Goal: Task Accomplishment & Management: Manage account settings

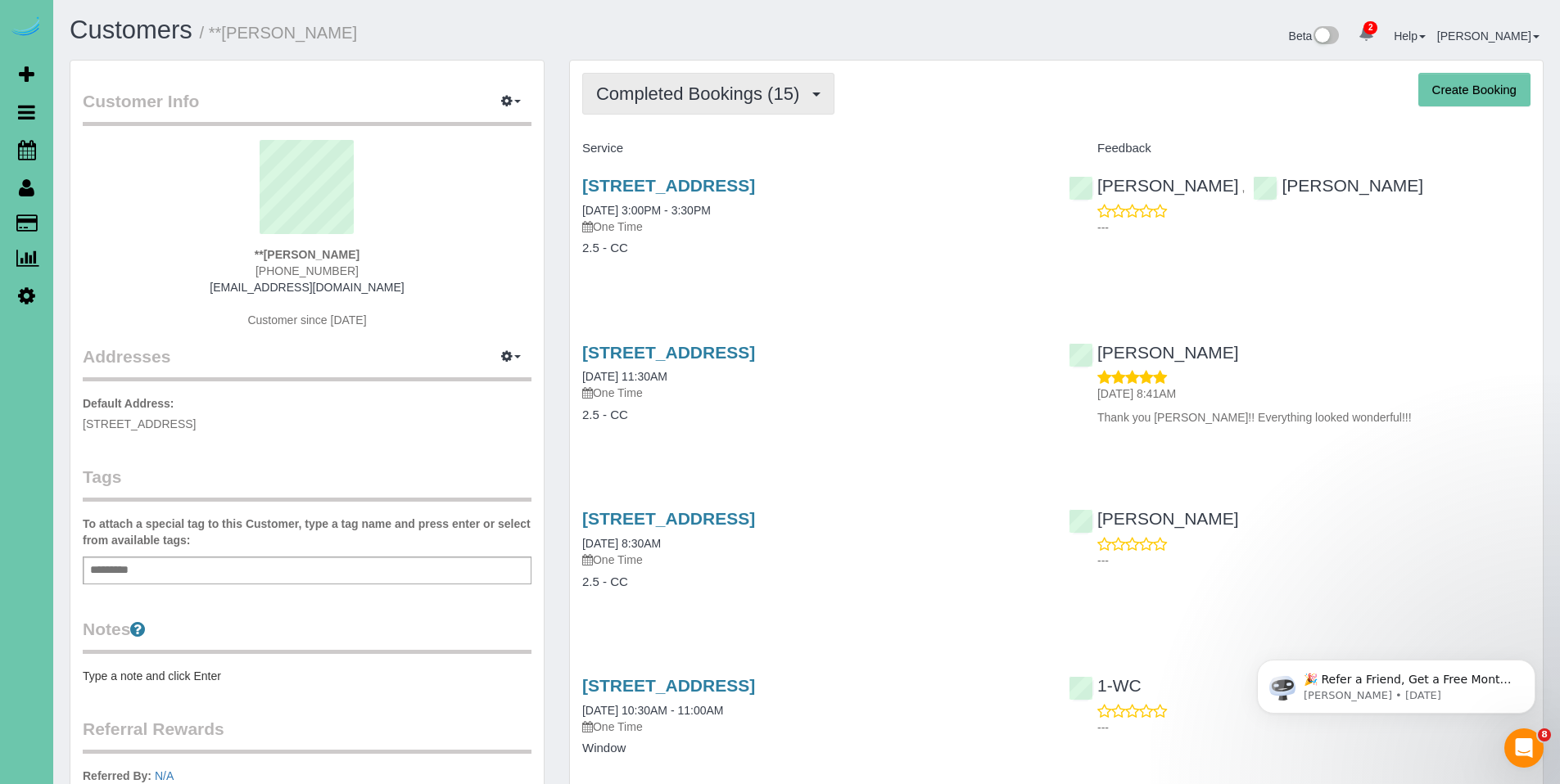
click at [686, 107] on button "Completed Bookings (15)" at bounding box center [709, 94] width 253 height 42
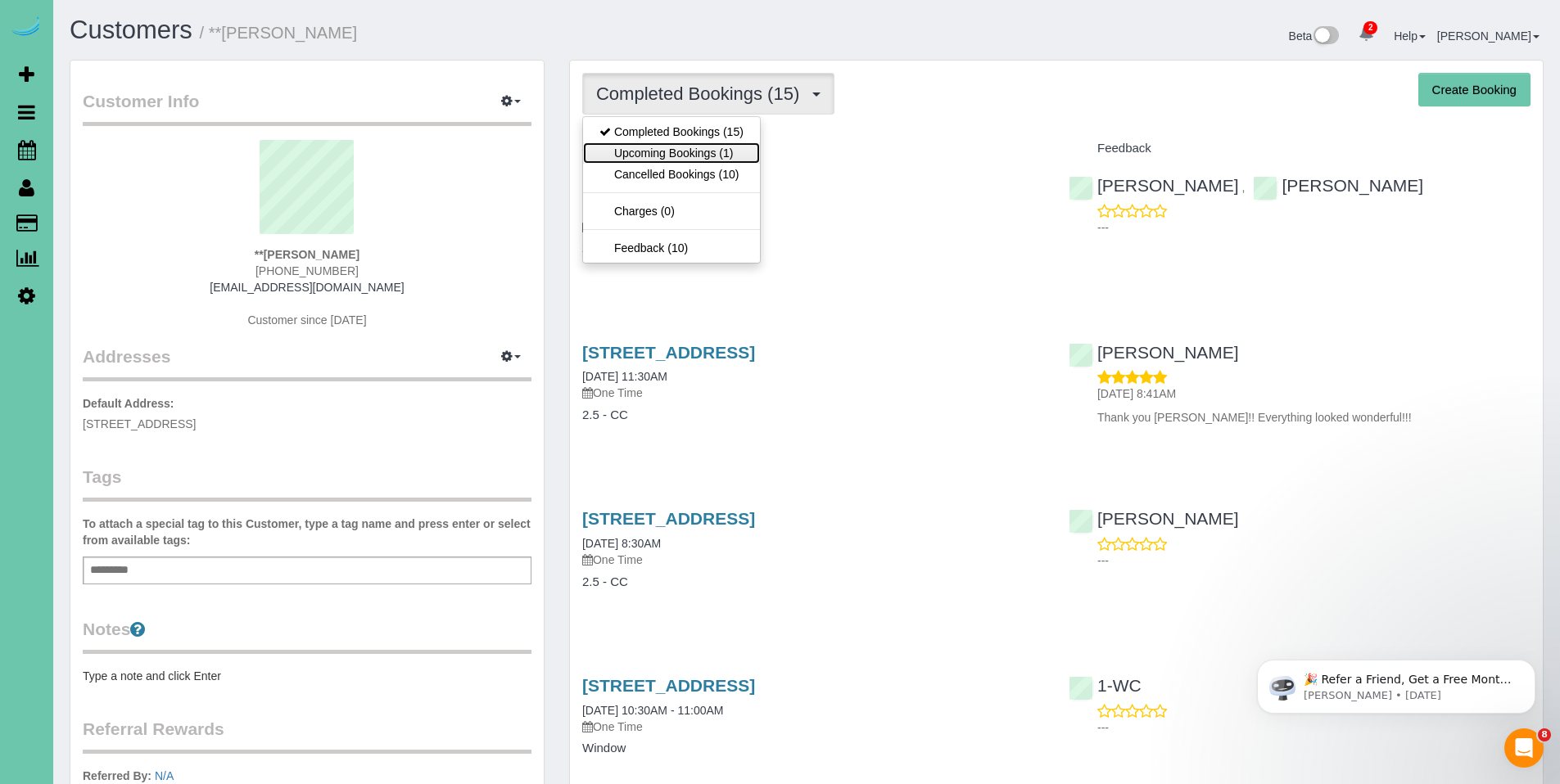
click at [681, 151] on link "Upcoming Bookings (1)" at bounding box center [671, 153] width 177 height 22
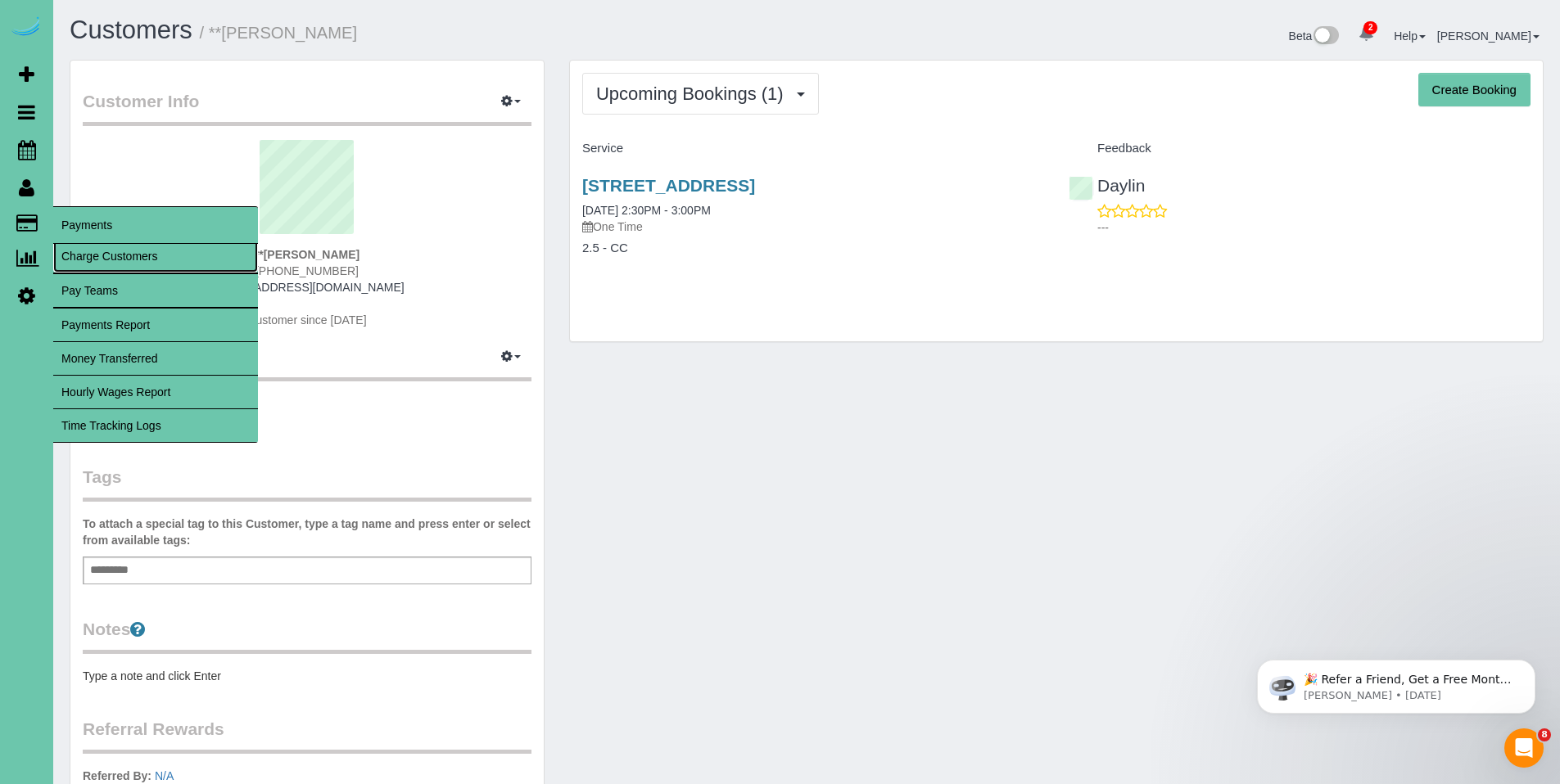
click at [108, 254] on link "Charge Customers" at bounding box center [155, 256] width 204 height 33
select select
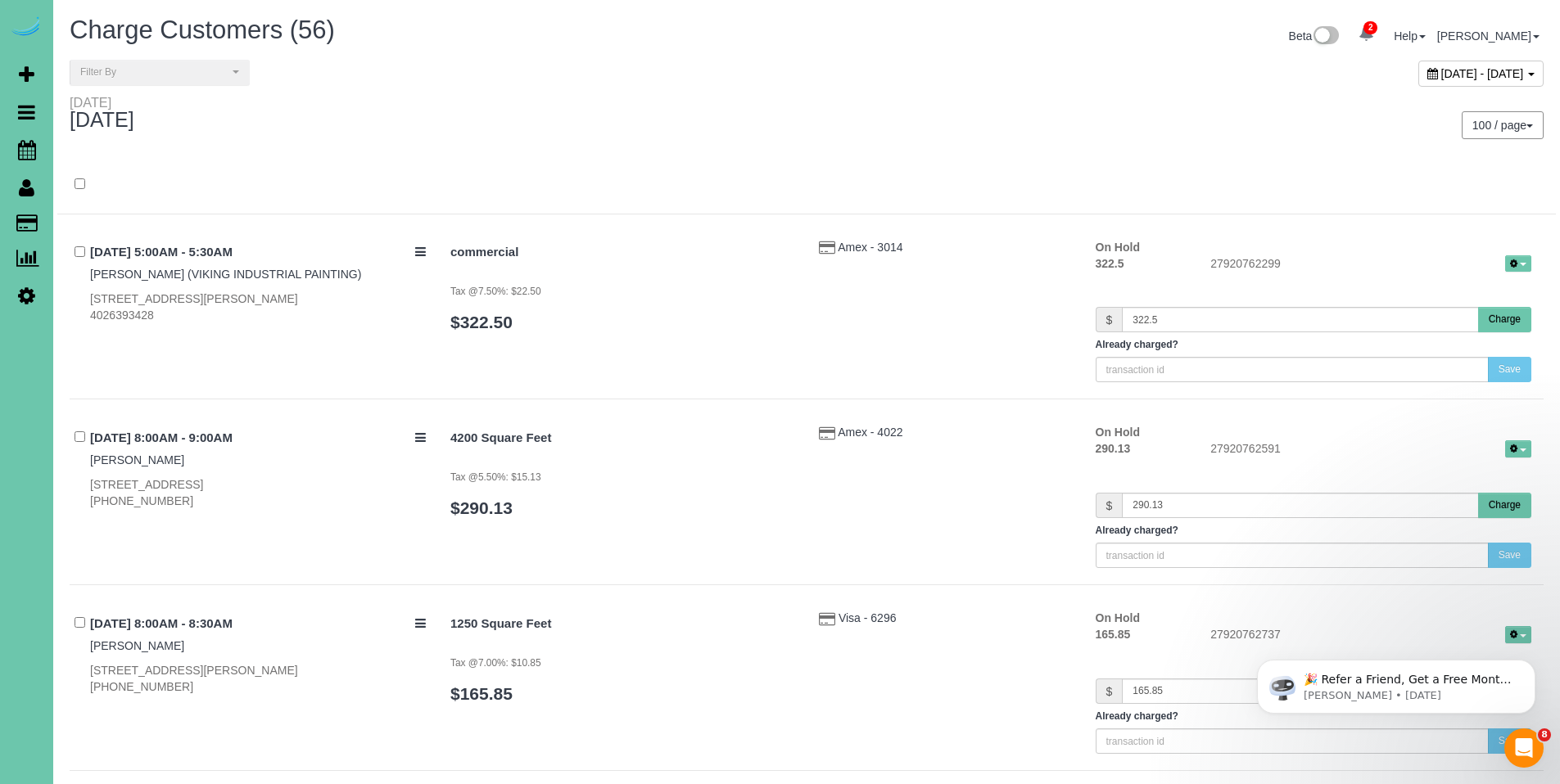
click at [1418, 77] on div "[DATE] - [DATE]" at bounding box center [1481, 74] width 125 height 26
type input "**********"
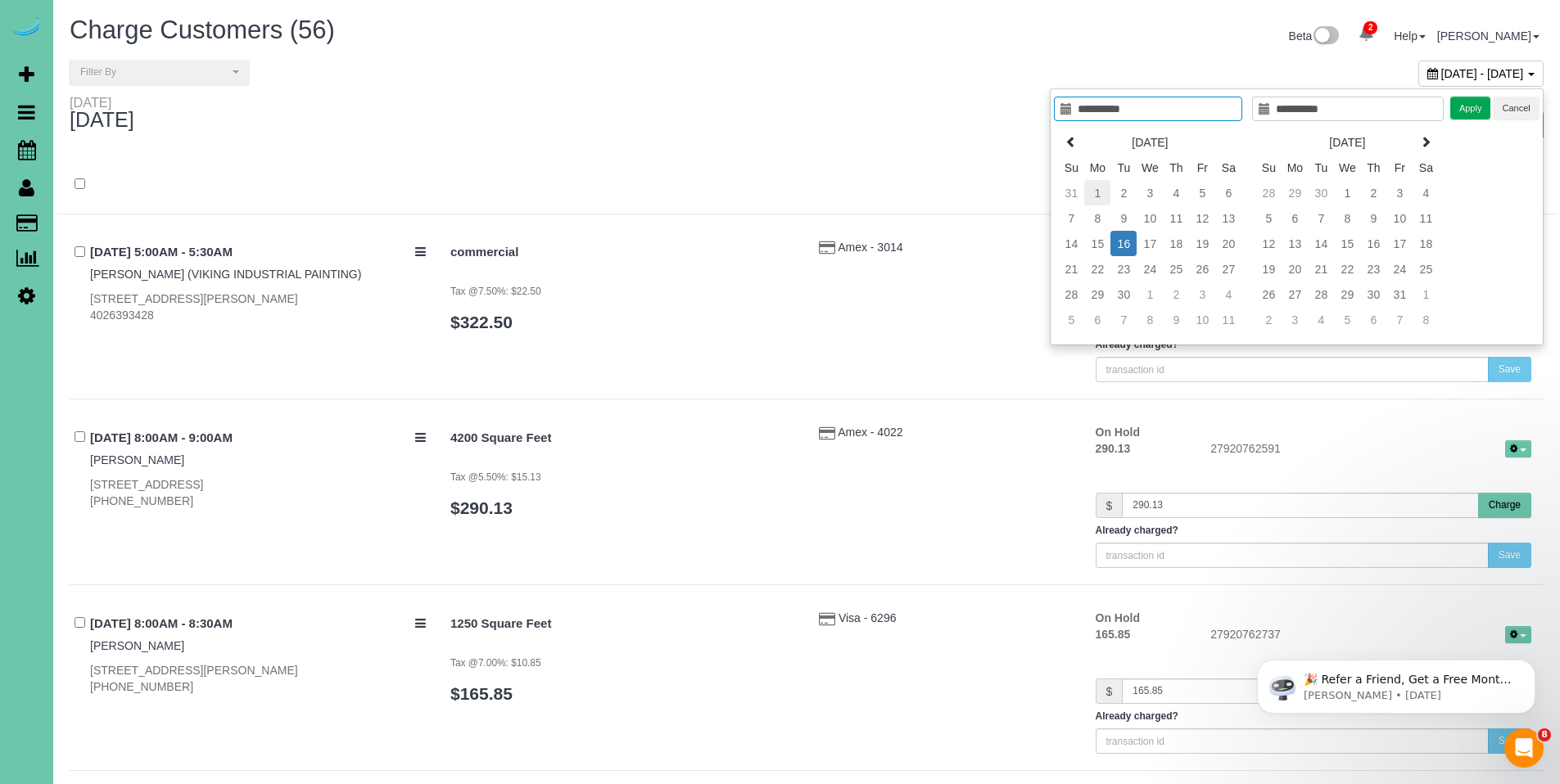
type input "**********"
click at [1101, 192] on td "1" at bounding box center [1097, 192] width 26 height 26
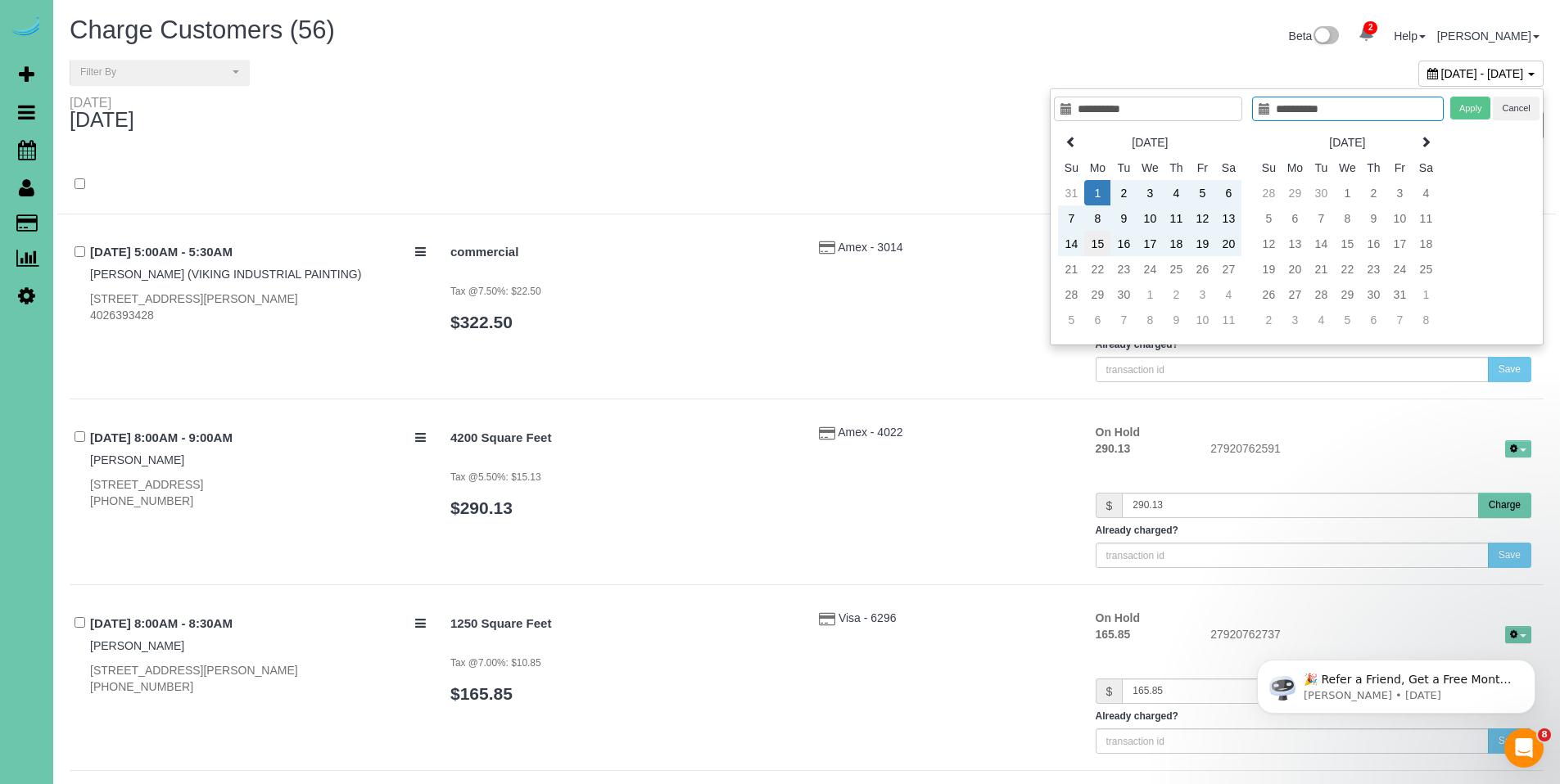
type input "**********"
click at [1096, 241] on td "15" at bounding box center [1097, 243] width 26 height 26
type input "**********"
click at [1469, 106] on button "Apply" at bounding box center [1470, 108] width 41 height 24
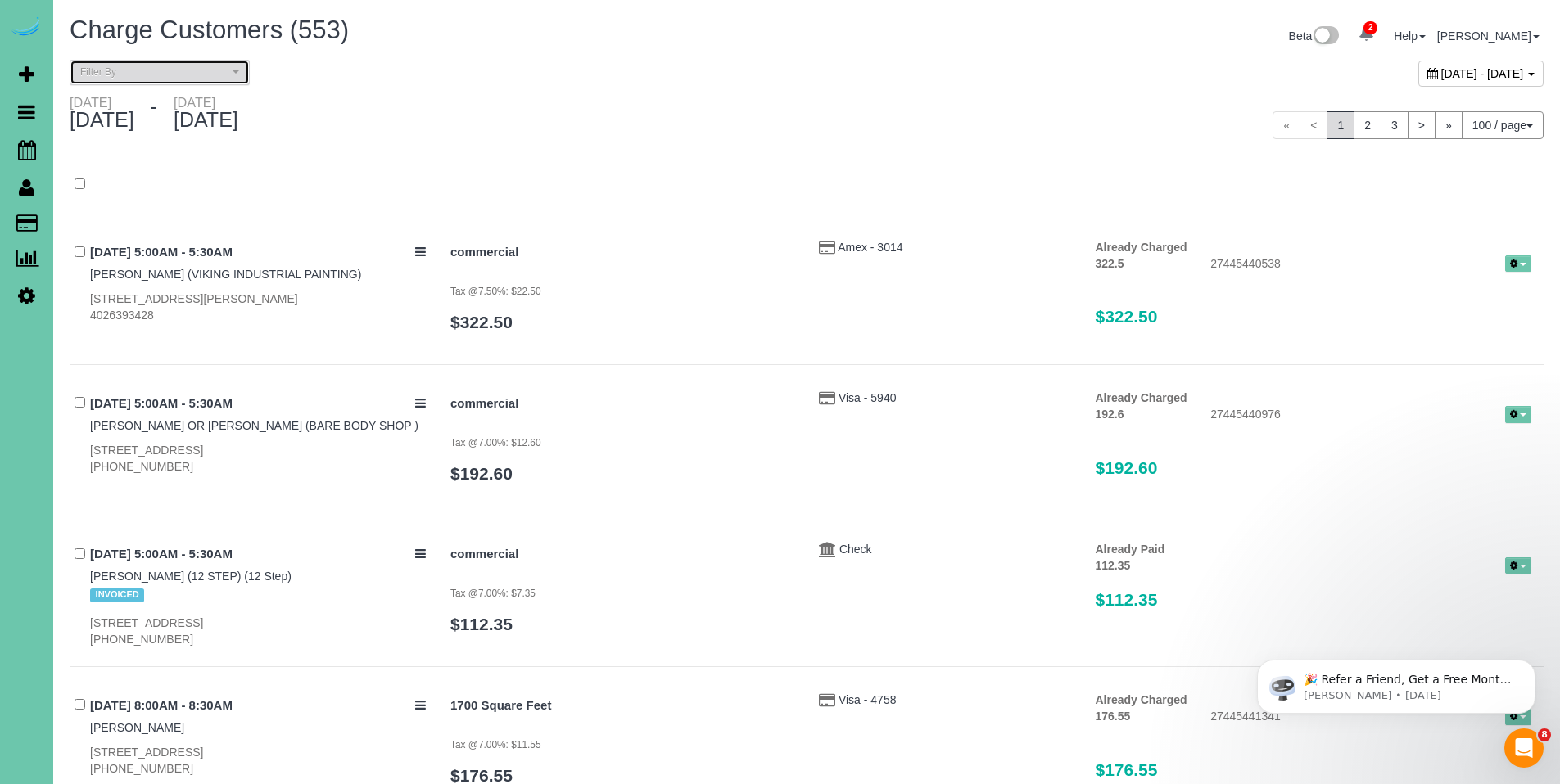
click at [190, 70] on span "Filter By" at bounding box center [154, 72] width 149 height 14
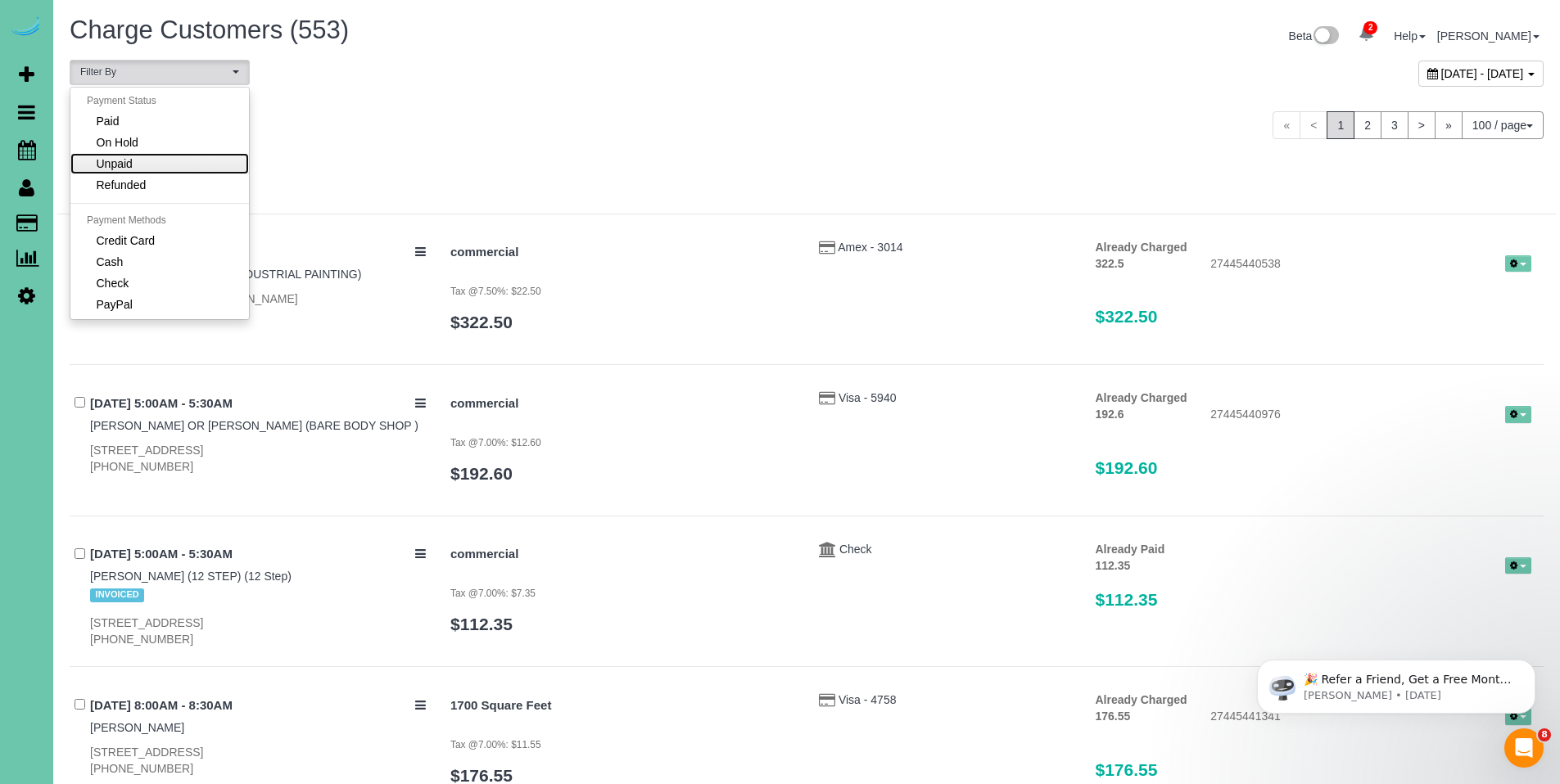
click at [186, 172] on link "Unpaid" at bounding box center [159, 164] width 179 height 22
select select "******"
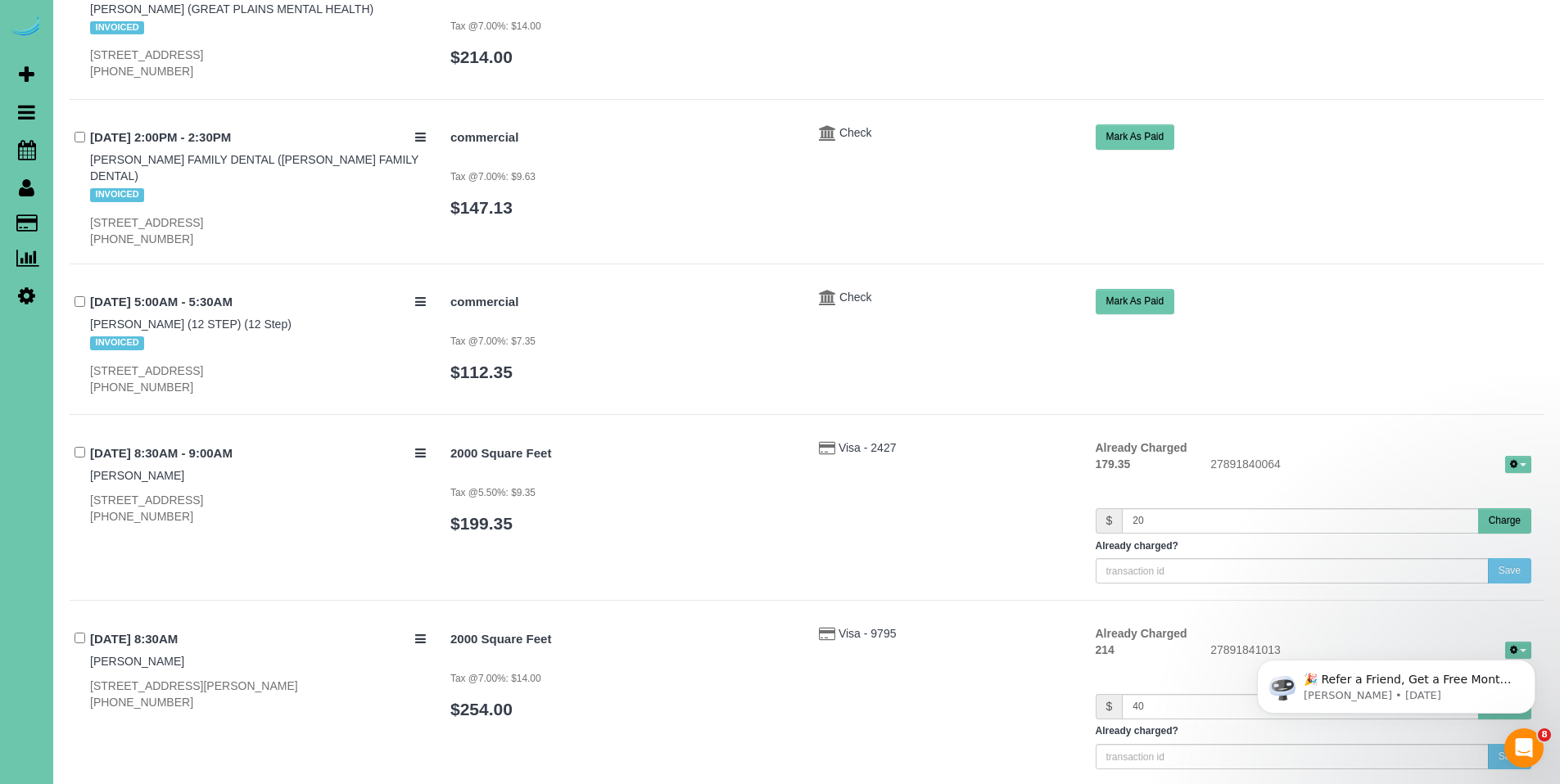
scroll to position [1708, 0]
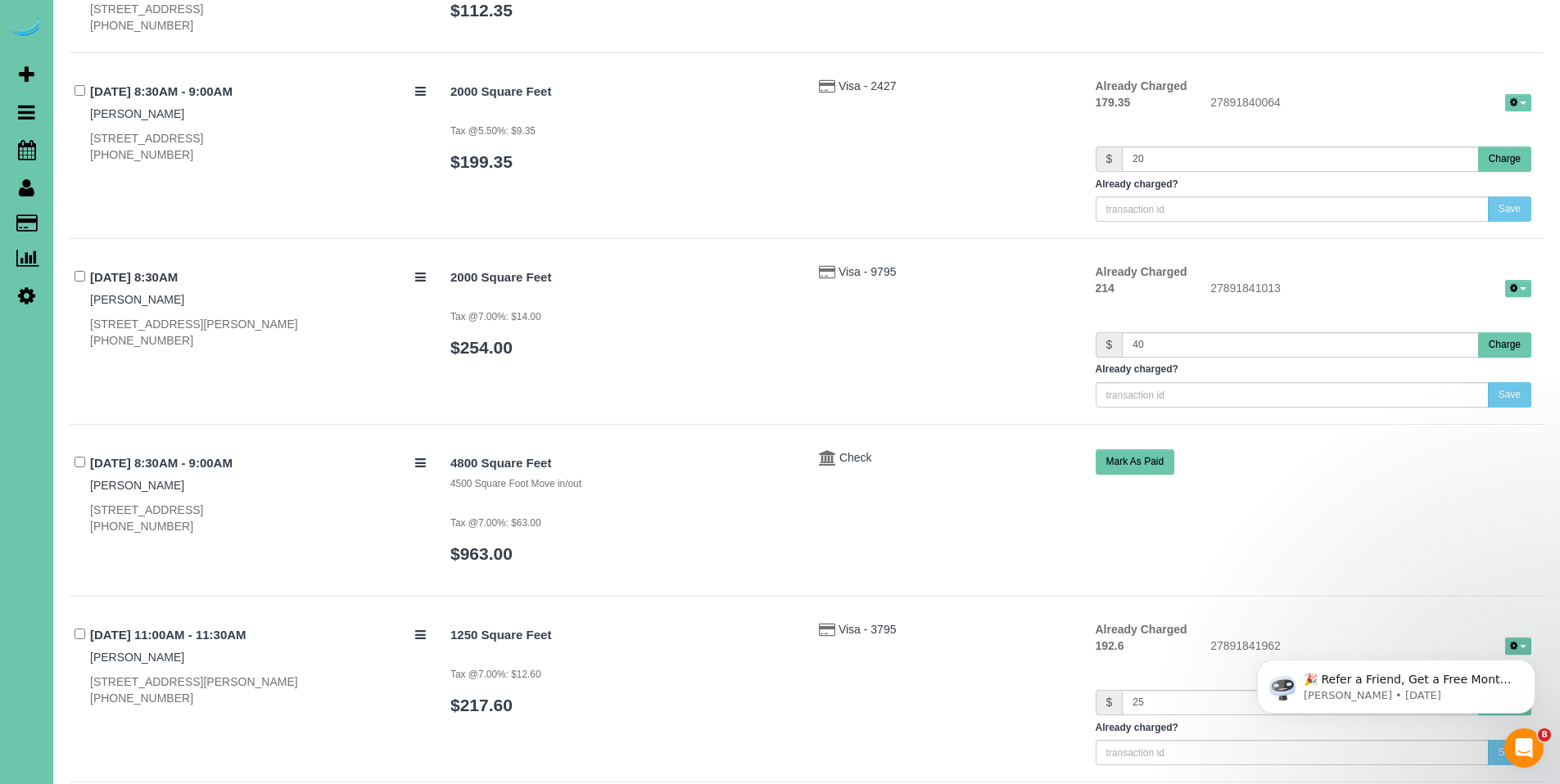
click at [1508, 147] on button "Charge" at bounding box center [1505, 159] width 53 height 26
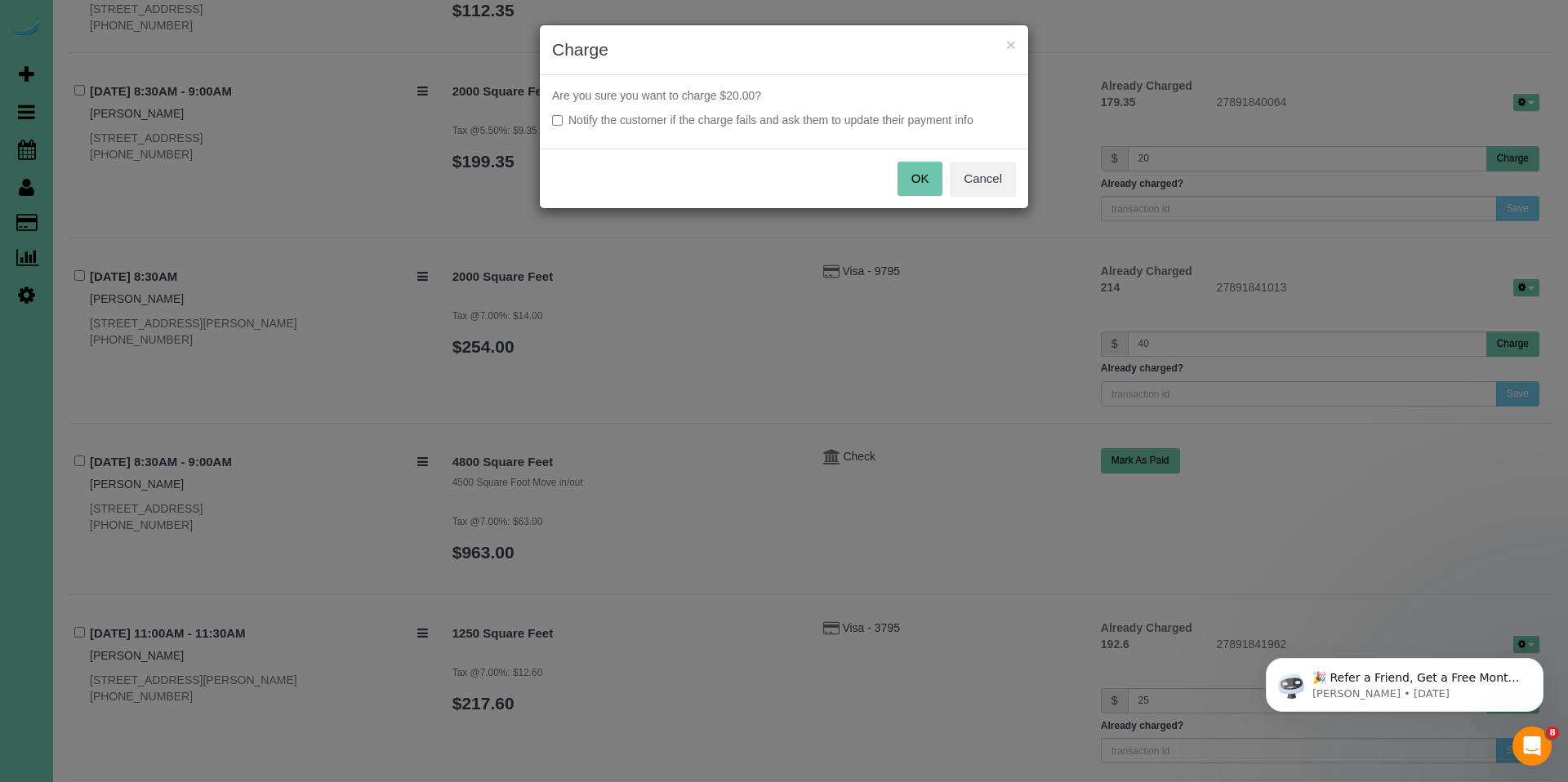
click at [929, 186] on button "OK" at bounding box center [920, 178] width 45 height 34
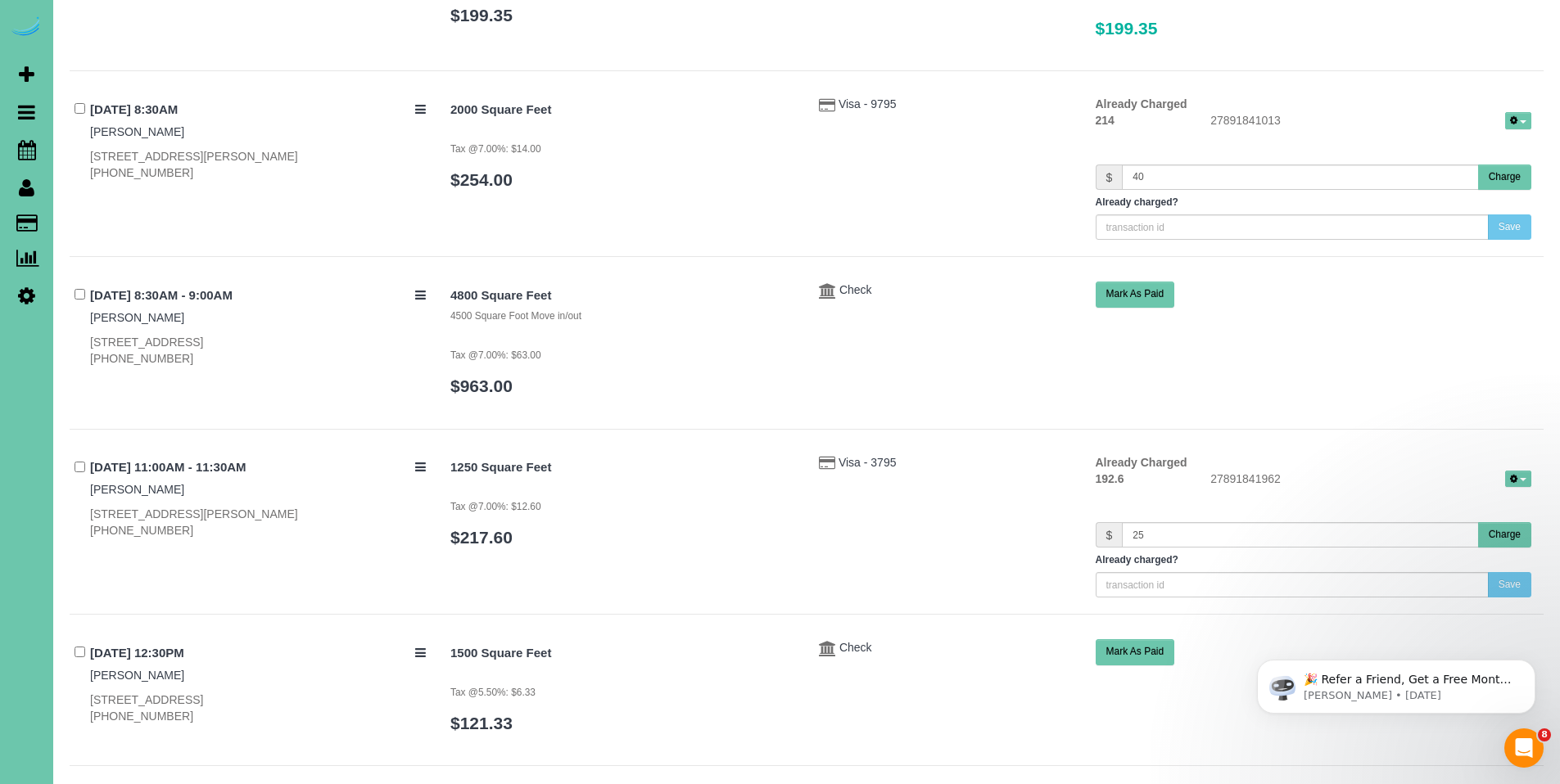
scroll to position [1855, 0]
click at [1513, 165] on button "Charge" at bounding box center [1505, 177] width 53 height 26
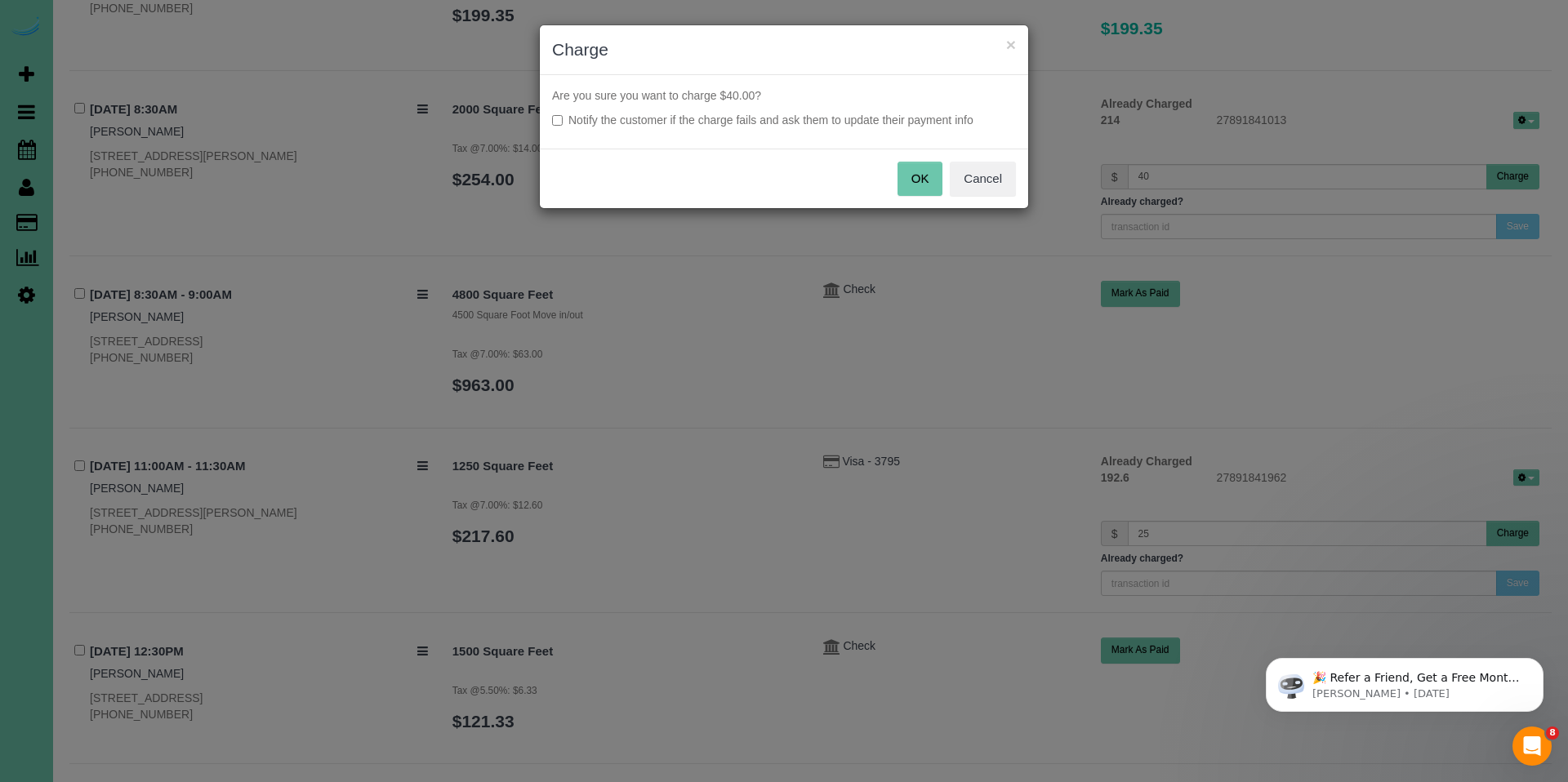
click at [927, 174] on button "OK" at bounding box center [920, 178] width 45 height 34
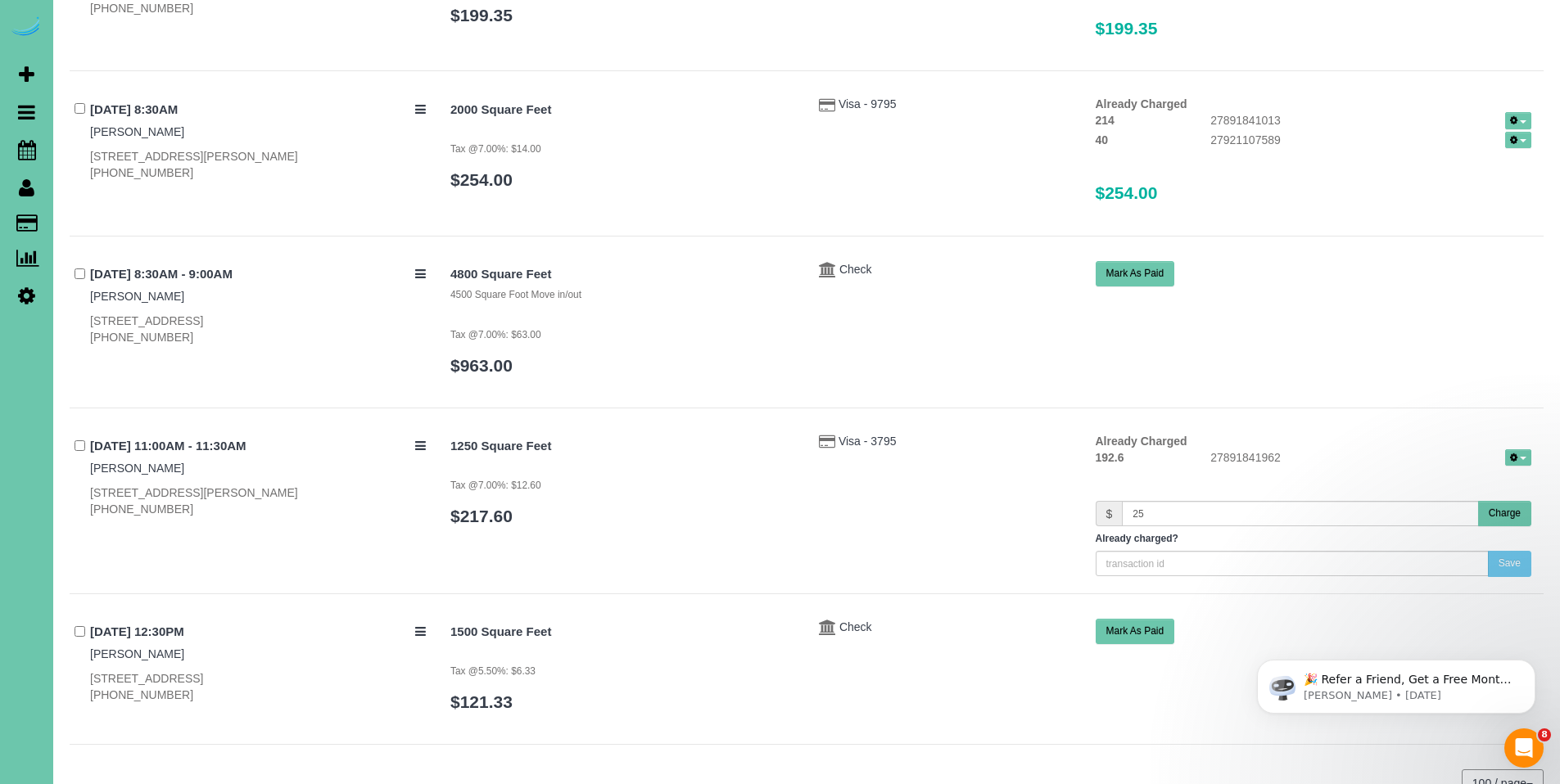
click at [868, 302] on div "4800 Square Feet 4500 Square Foot Move in/out Tax @7.00%: $63.00 $963.00 Check …" at bounding box center [990, 326] width 1106 height 131
click at [854, 263] on span "Check" at bounding box center [855, 270] width 33 height 13
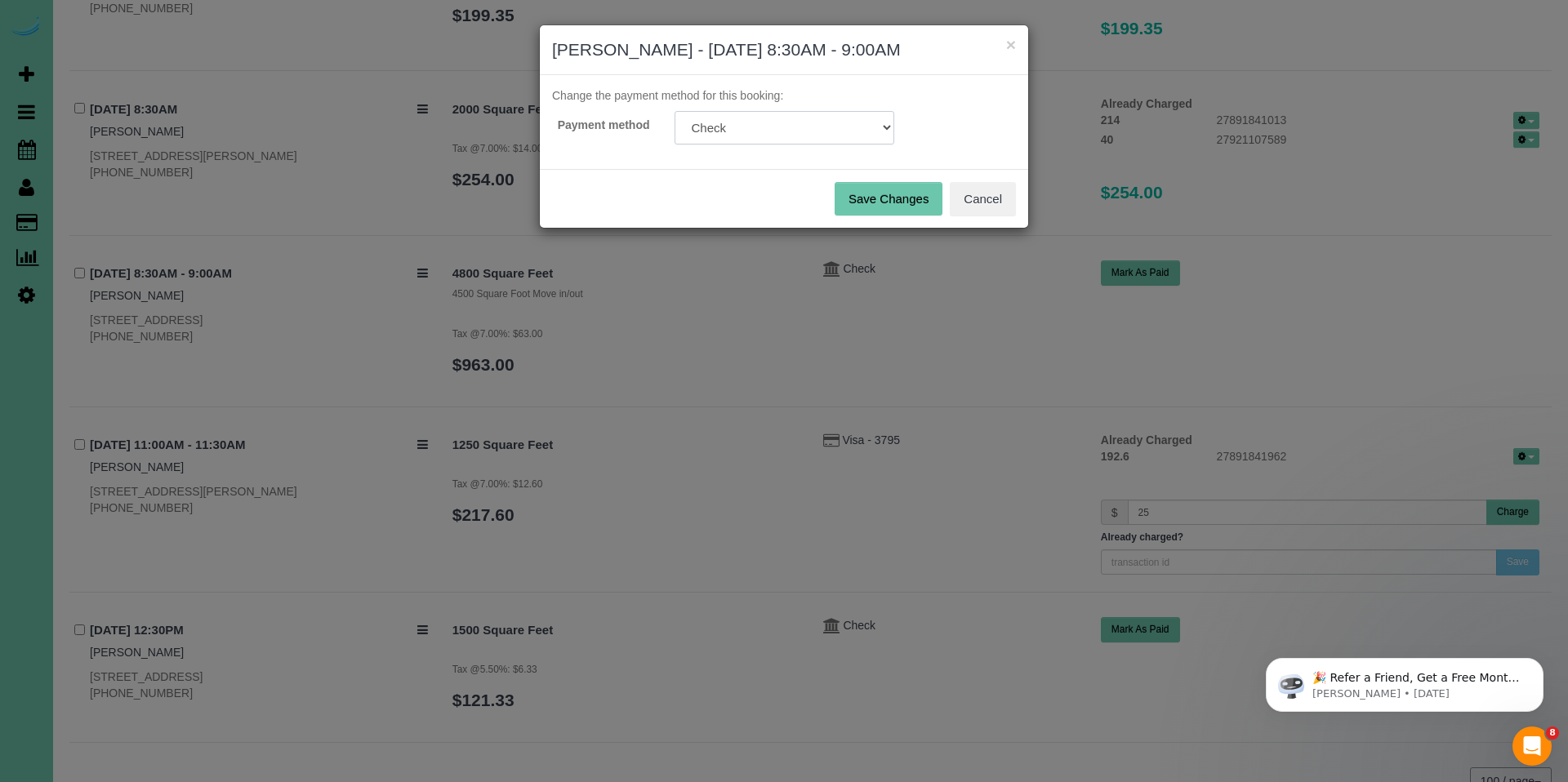
click at [830, 131] on select "Visa - 5812 - 08/2030 (Default) Add Credit Card ─────────────── Cash Check Payp…" at bounding box center [784, 127] width 220 height 33
select select "string:fspay-bf97fd53-93c2-493c-a742-6ec7bb9ef377"
click at [675, 111] on select "Visa - 5812 - 08/2030 (Default) Add Credit Card ─────────────── Cash Check Payp…" at bounding box center [784, 127] width 220 height 33
click at [874, 200] on button "Save Changes" at bounding box center [889, 199] width 108 height 34
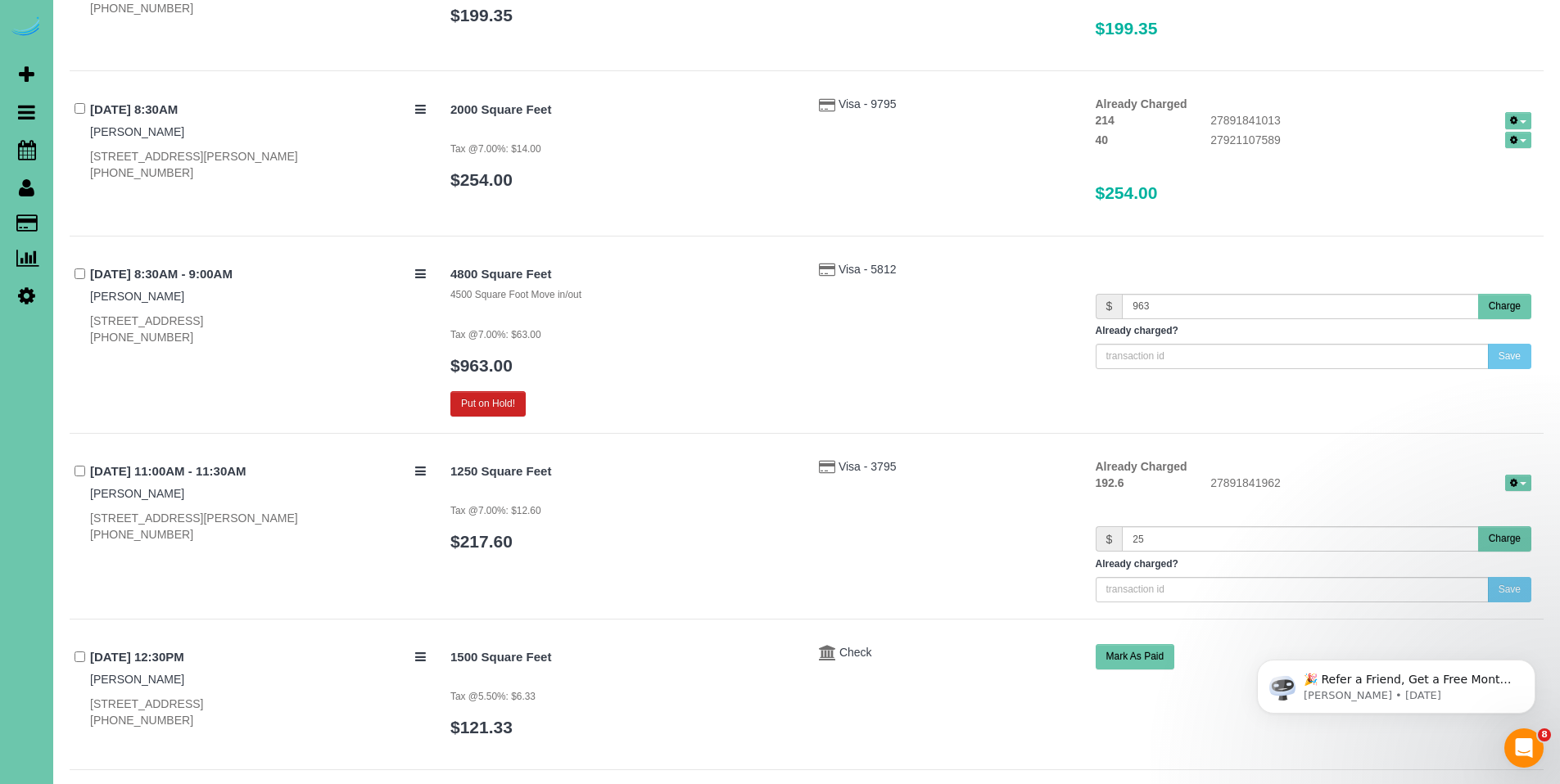
drag, startPoint x: 1509, startPoint y: 339, endPoint x: 960, endPoint y: 406, distance: 553.1
click at [960, 406] on div "[DATE] 8:30AM - 9:00AM [PERSON_NAME] [STREET_ADDRESS] [PHONE_NUMBER] 4800 Squar…" at bounding box center [807, 347] width 1474 height 173
click at [1506, 294] on button "Charge" at bounding box center [1505, 306] width 53 height 26
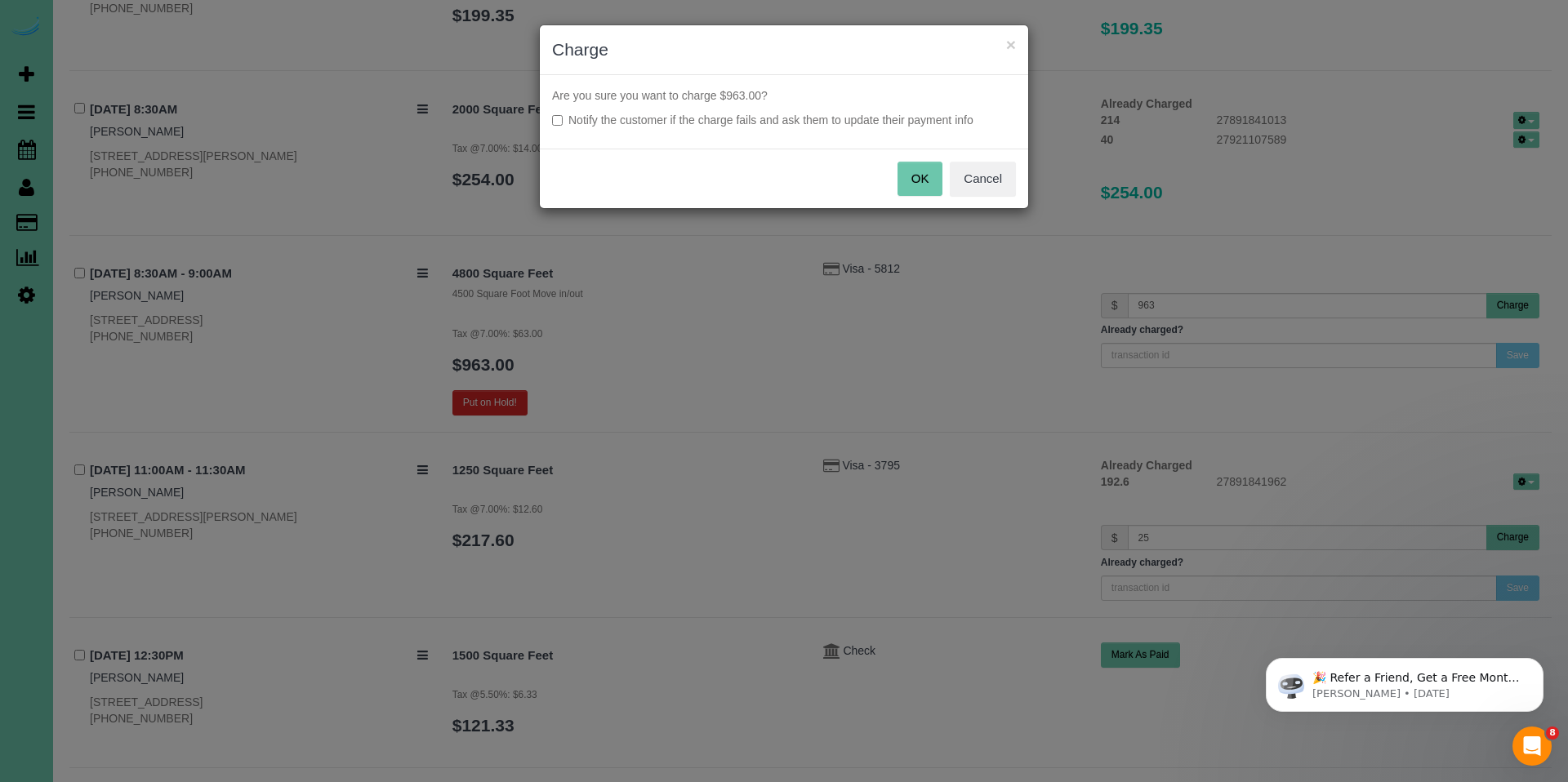
click at [932, 184] on button "OK" at bounding box center [920, 178] width 45 height 34
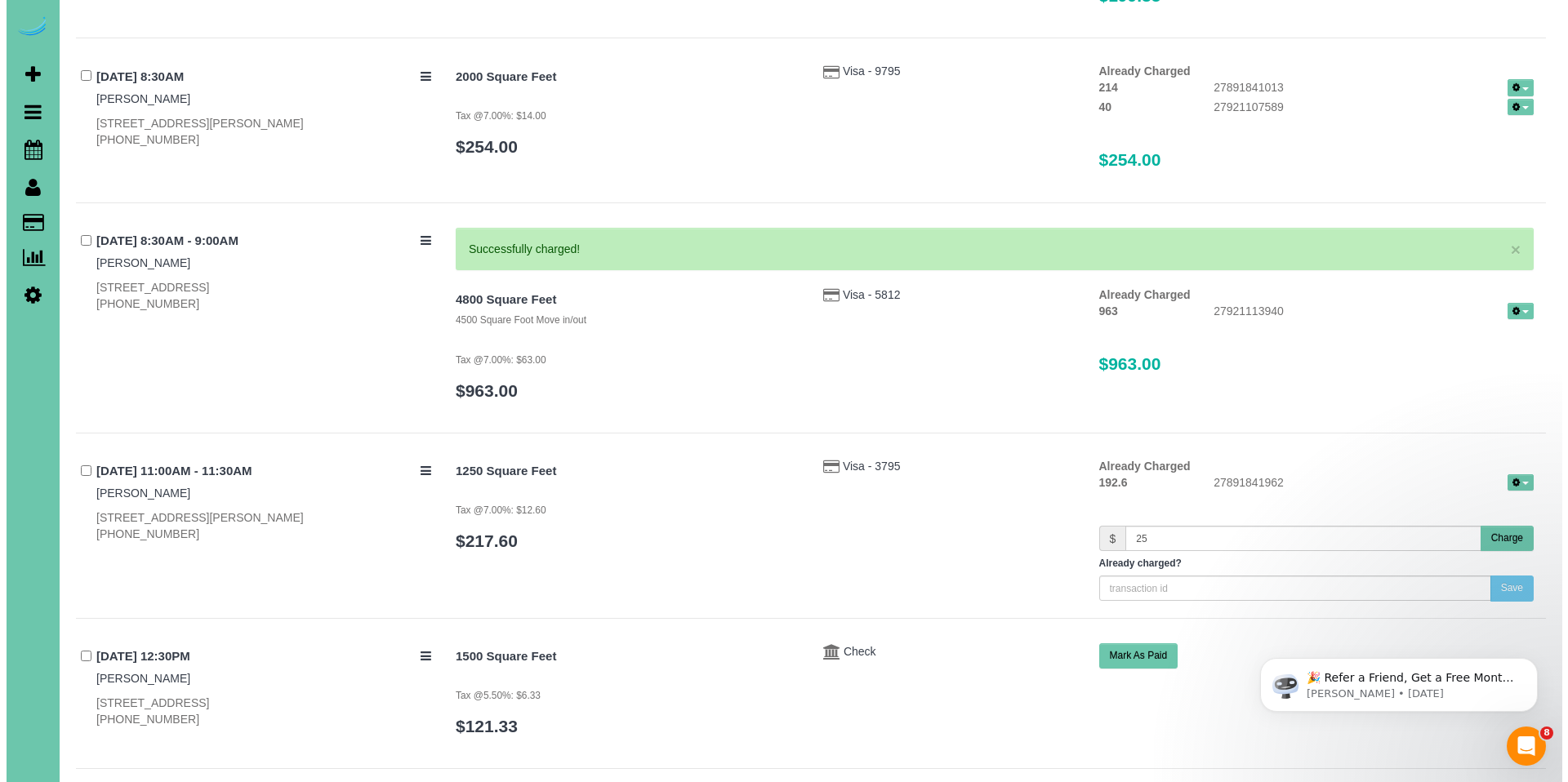
scroll to position [1895, 0]
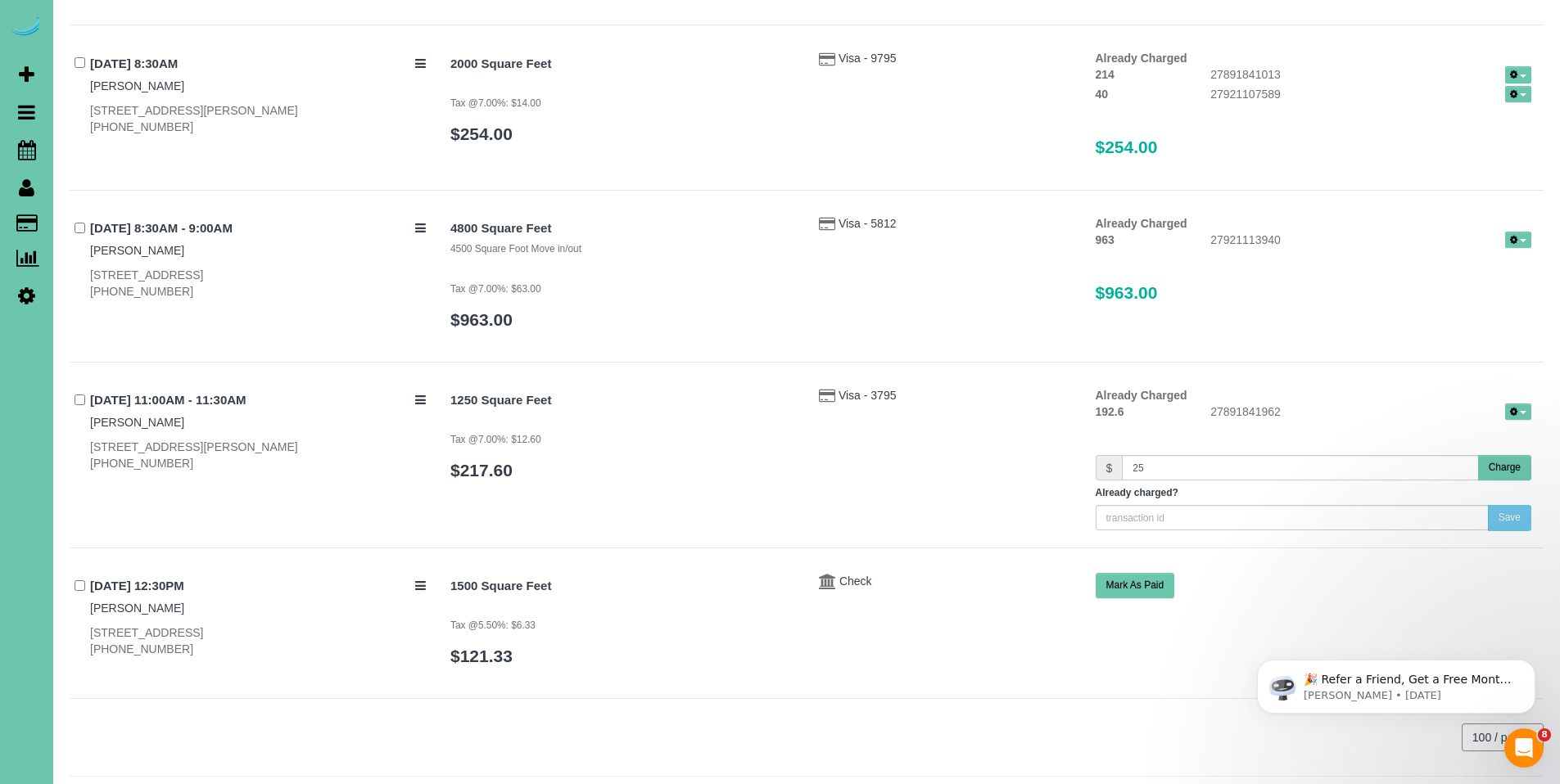
click at [1503, 455] on button "Charge" at bounding box center [1505, 467] width 53 height 26
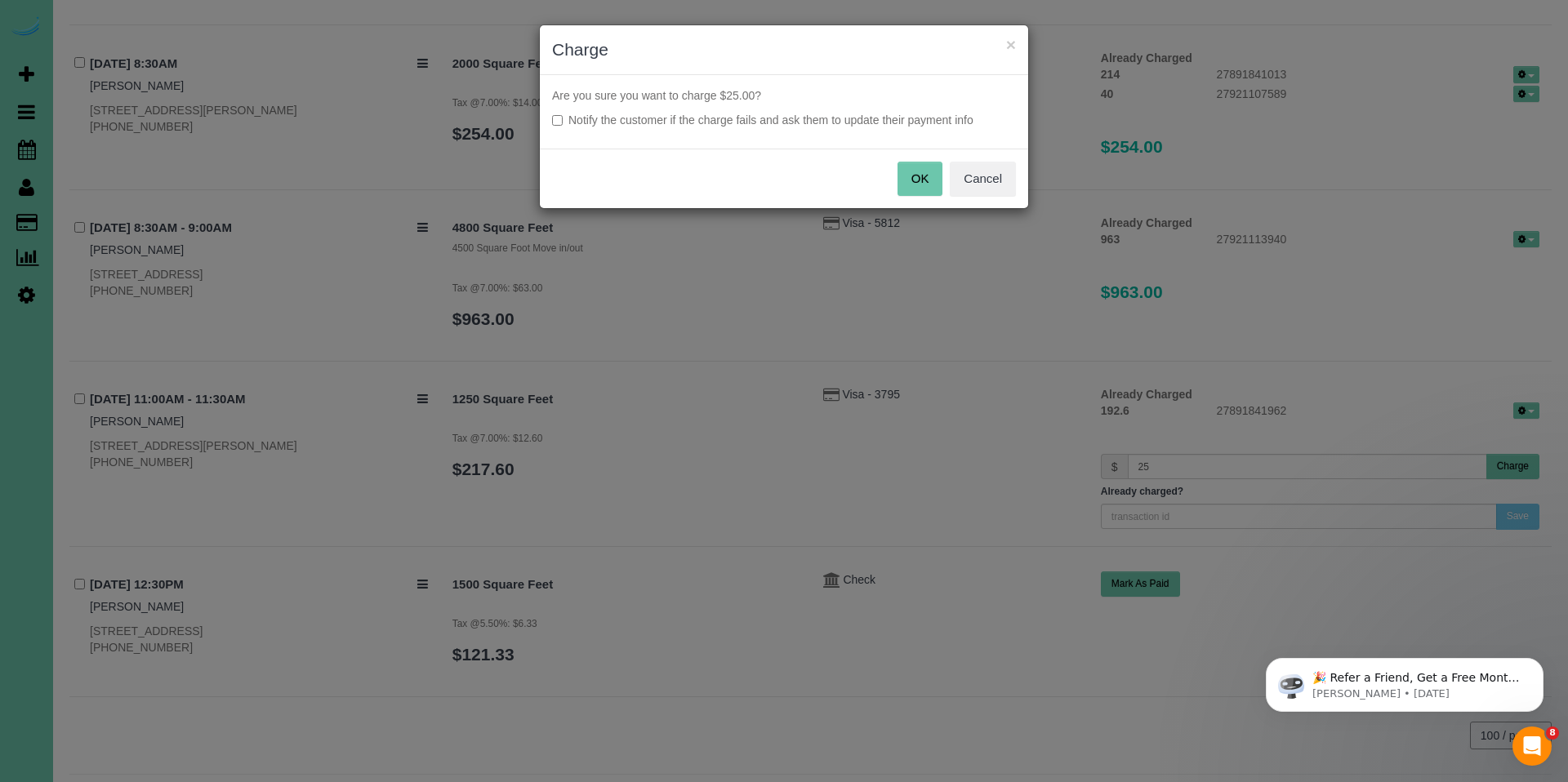
click at [926, 178] on button "OK" at bounding box center [920, 178] width 45 height 34
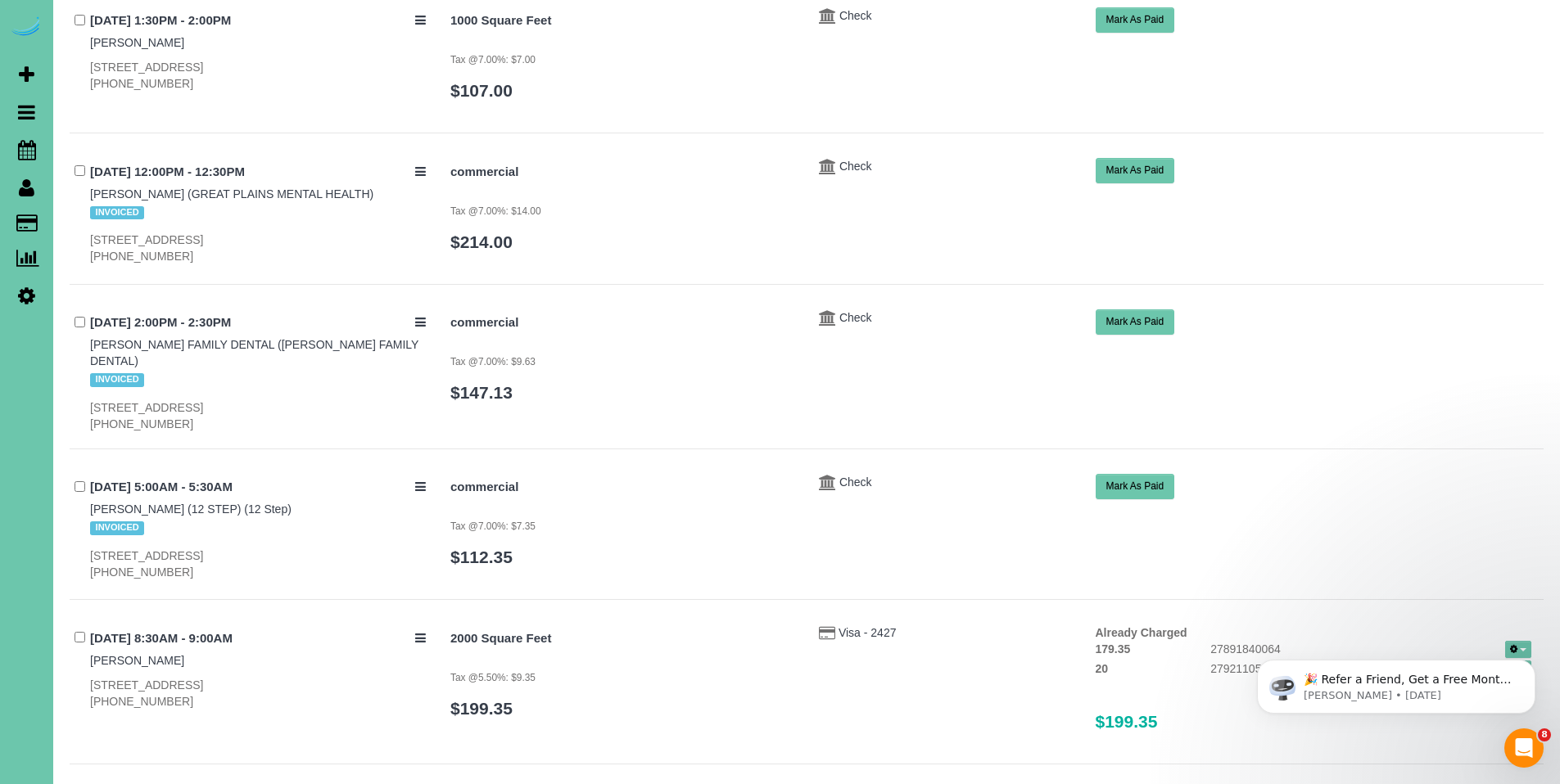
scroll to position [1186, 0]
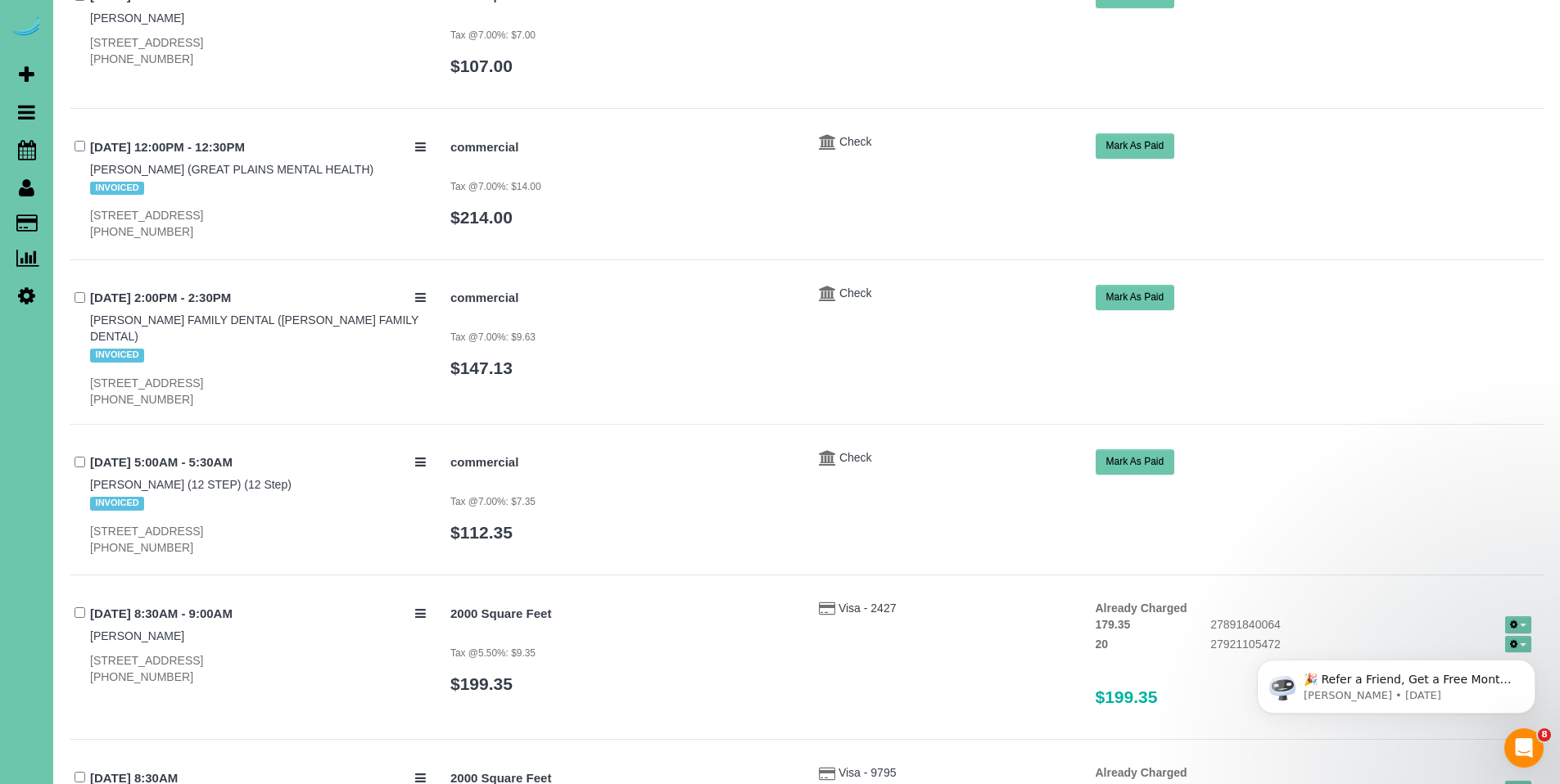
click at [1131, 449] on button "Mark As Paid" at bounding box center [1135, 462] width 79 height 26
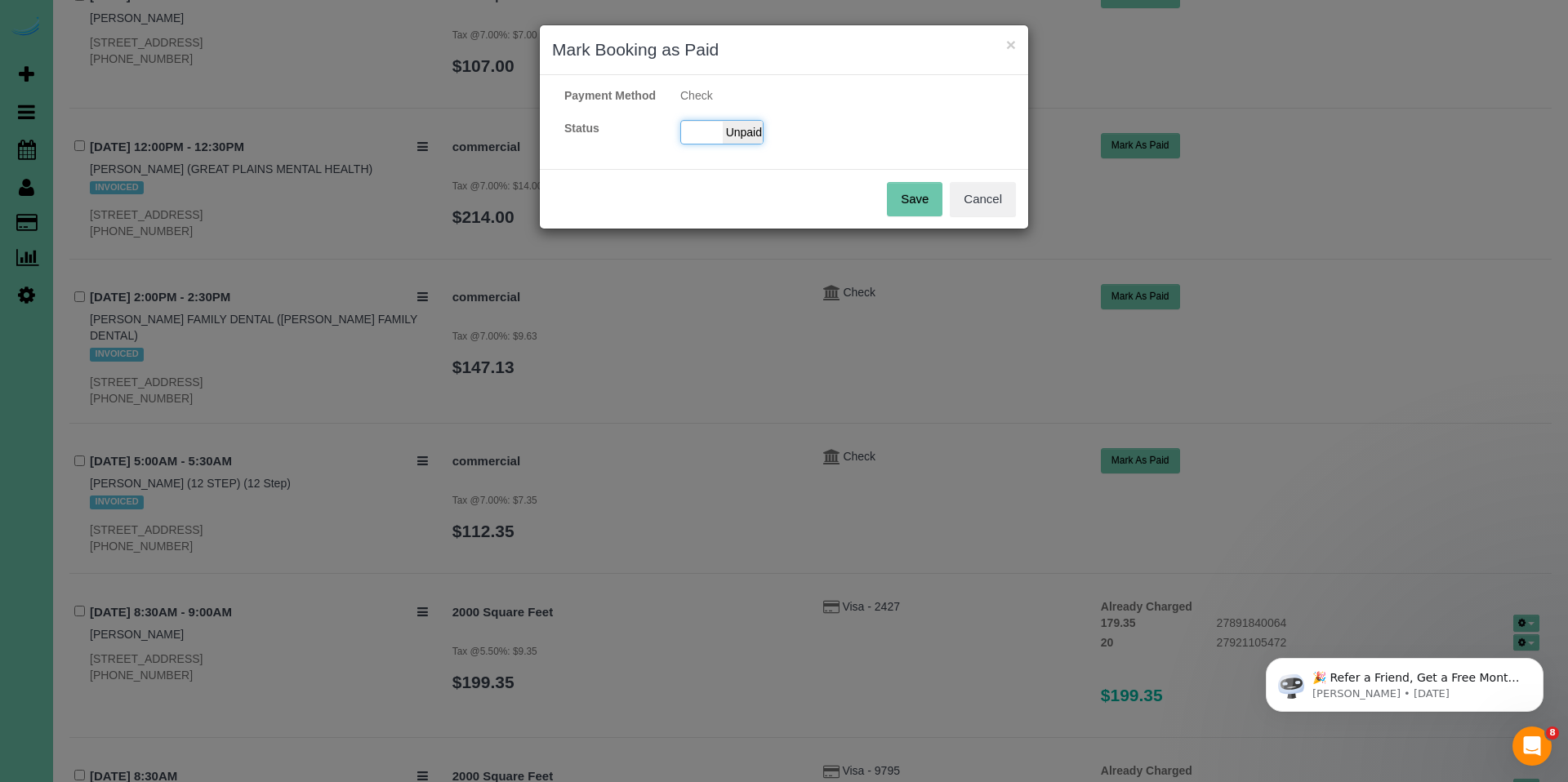
click at [732, 143] on span "Unpaid" at bounding box center [742, 132] width 41 height 23
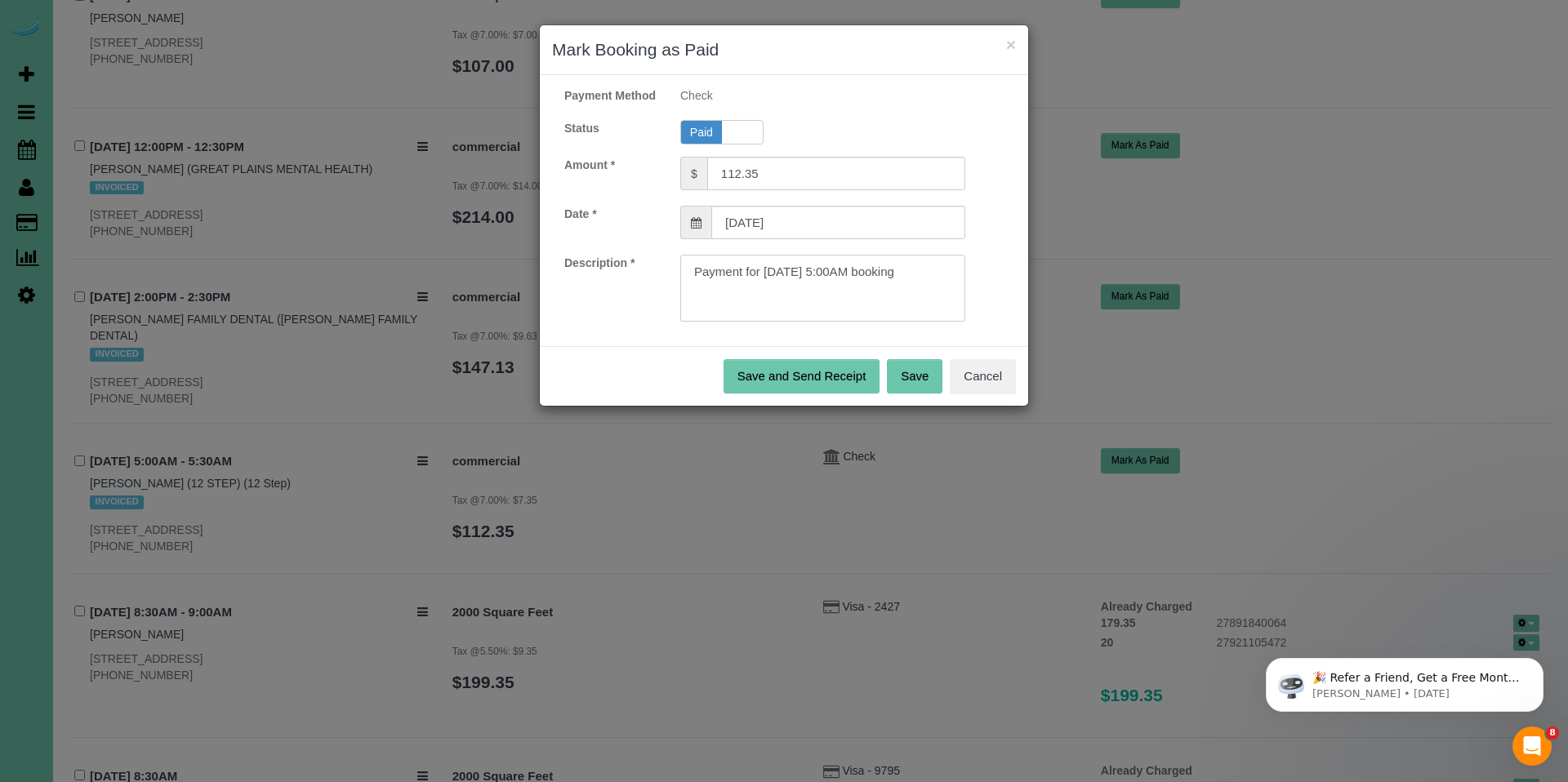
click at [943, 289] on textarea at bounding box center [823, 288] width 285 height 67
paste textarea "Invoice#3980, CK#2796 for $1011.15."
type textarea "Payment for [DATE] 5:00AM booking. Invoice#3980, CK#2796 for $1011.15."
click at [914, 393] on button "Save" at bounding box center [914, 376] width 56 height 34
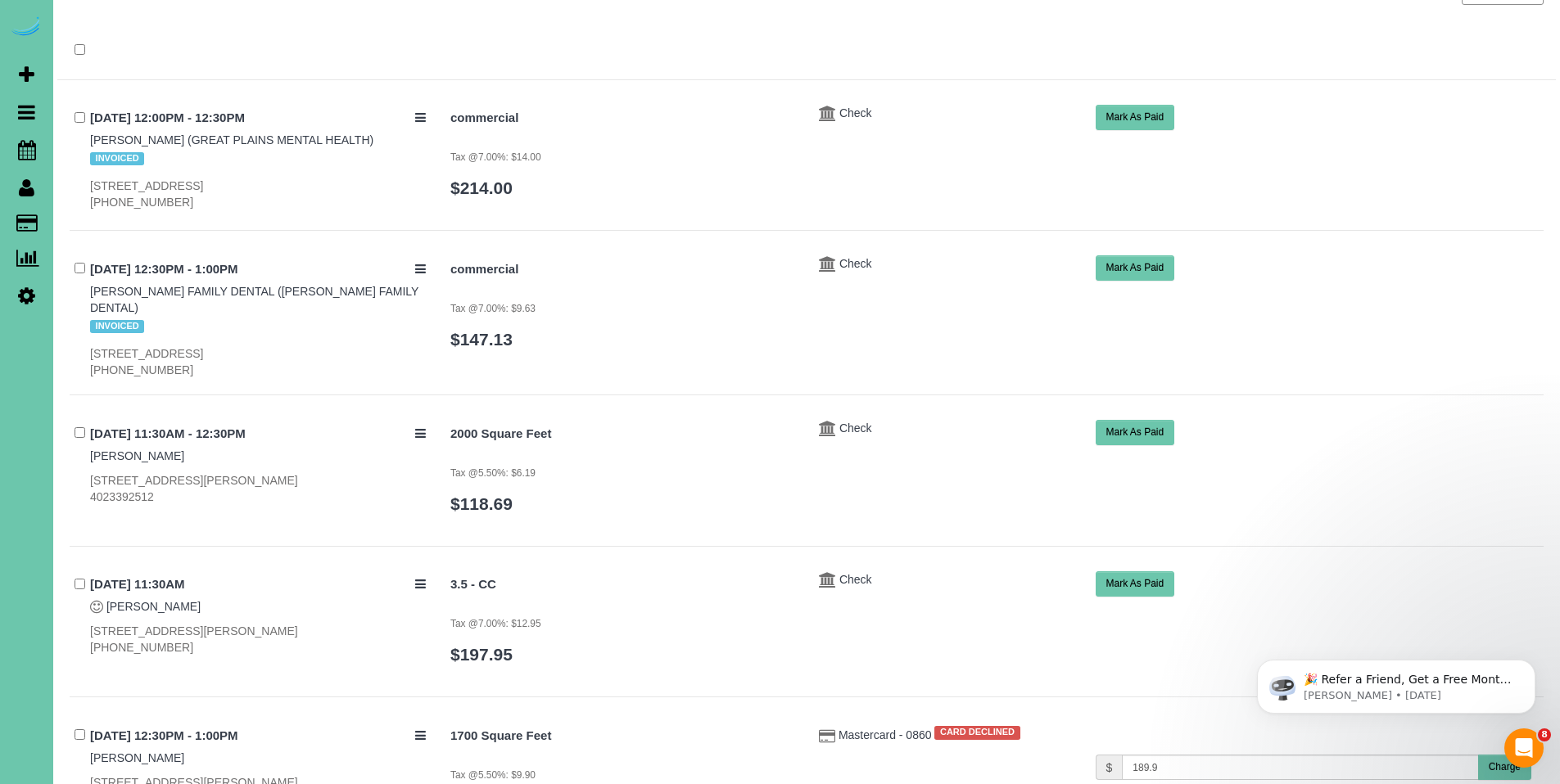
scroll to position [0, 0]
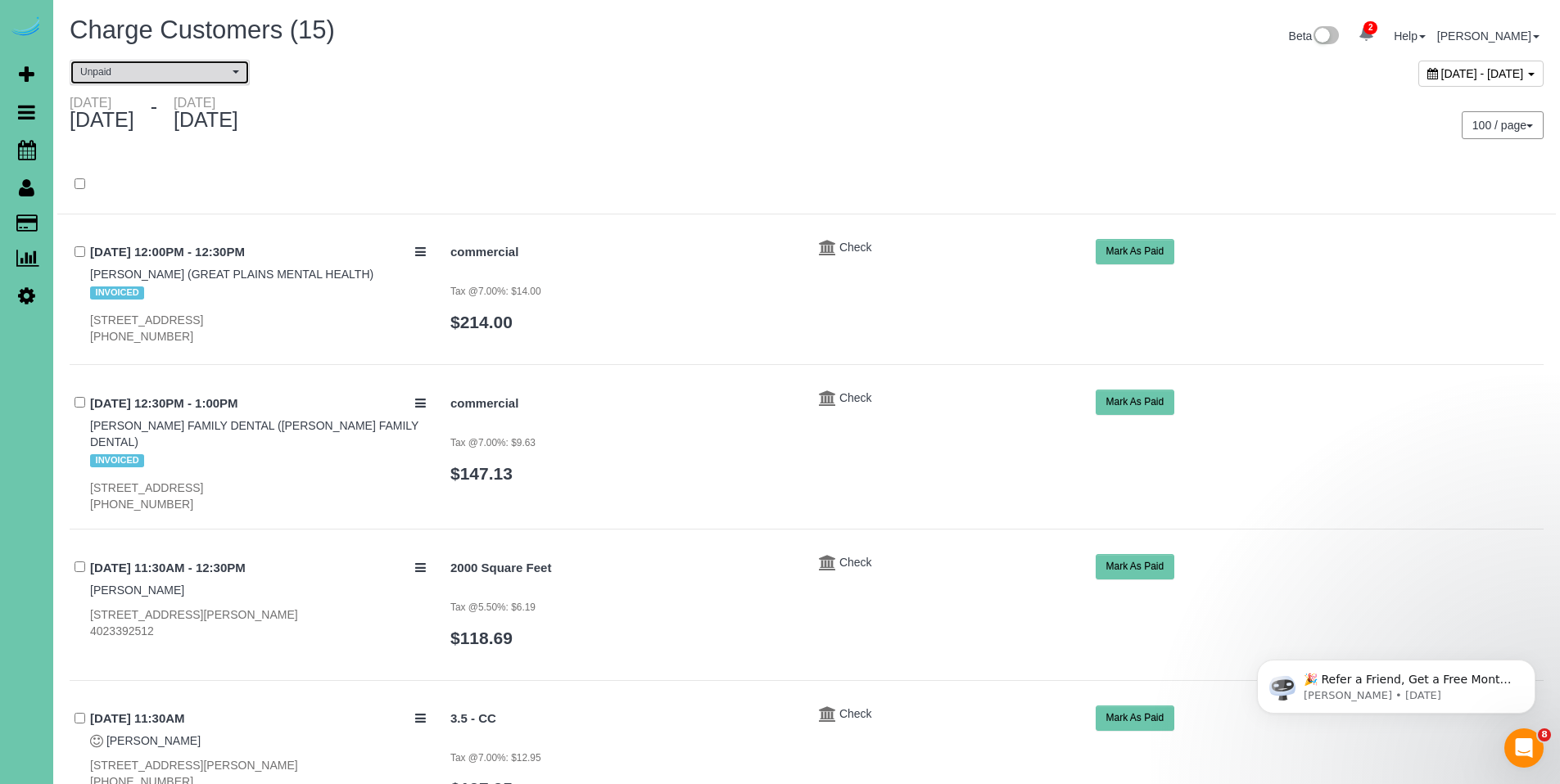
click at [167, 76] on span "Unpaid" at bounding box center [154, 72] width 149 height 14
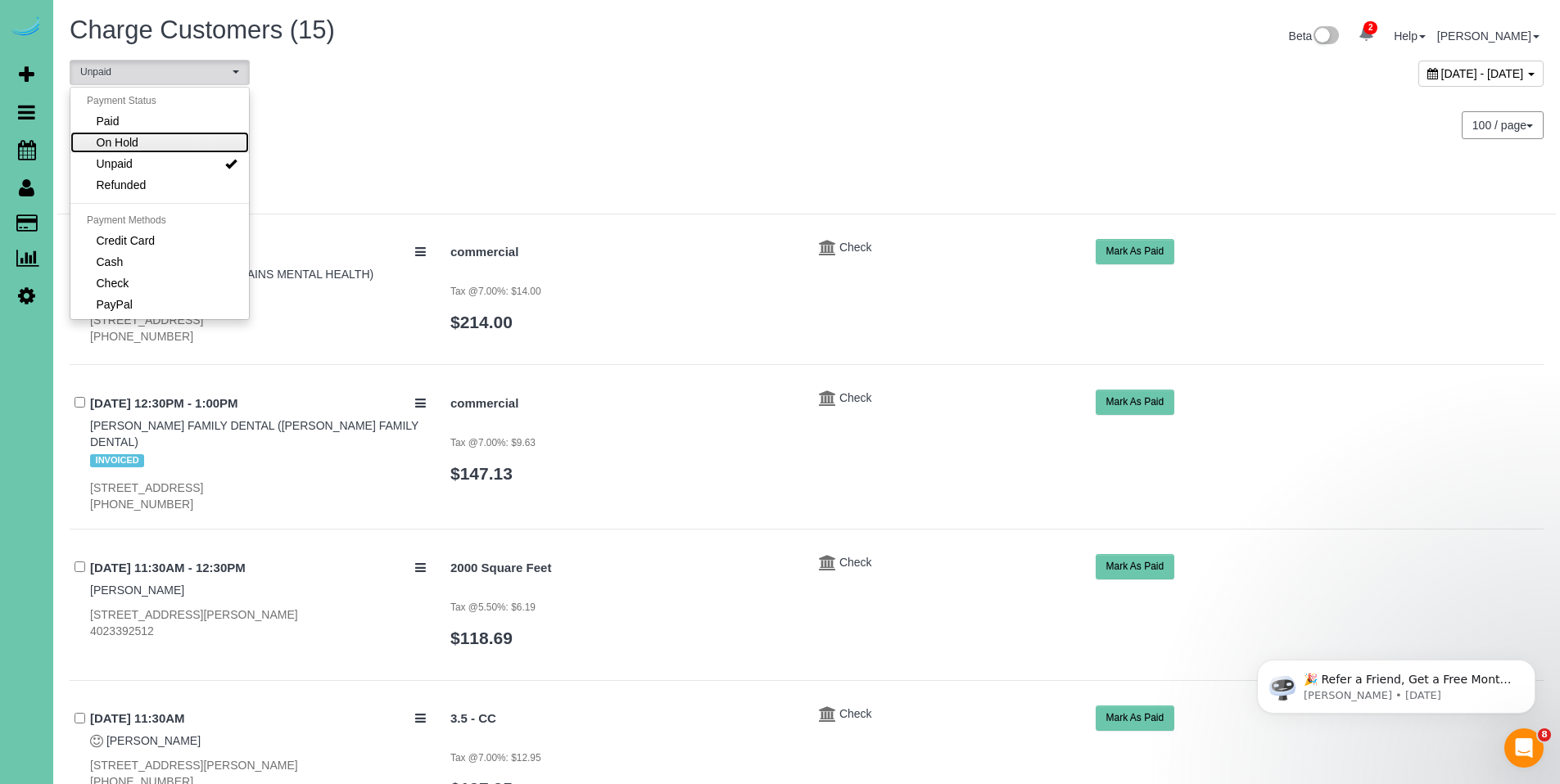
click at [148, 146] on link "On Hold" at bounding box center [159, 142] width 179 height 22
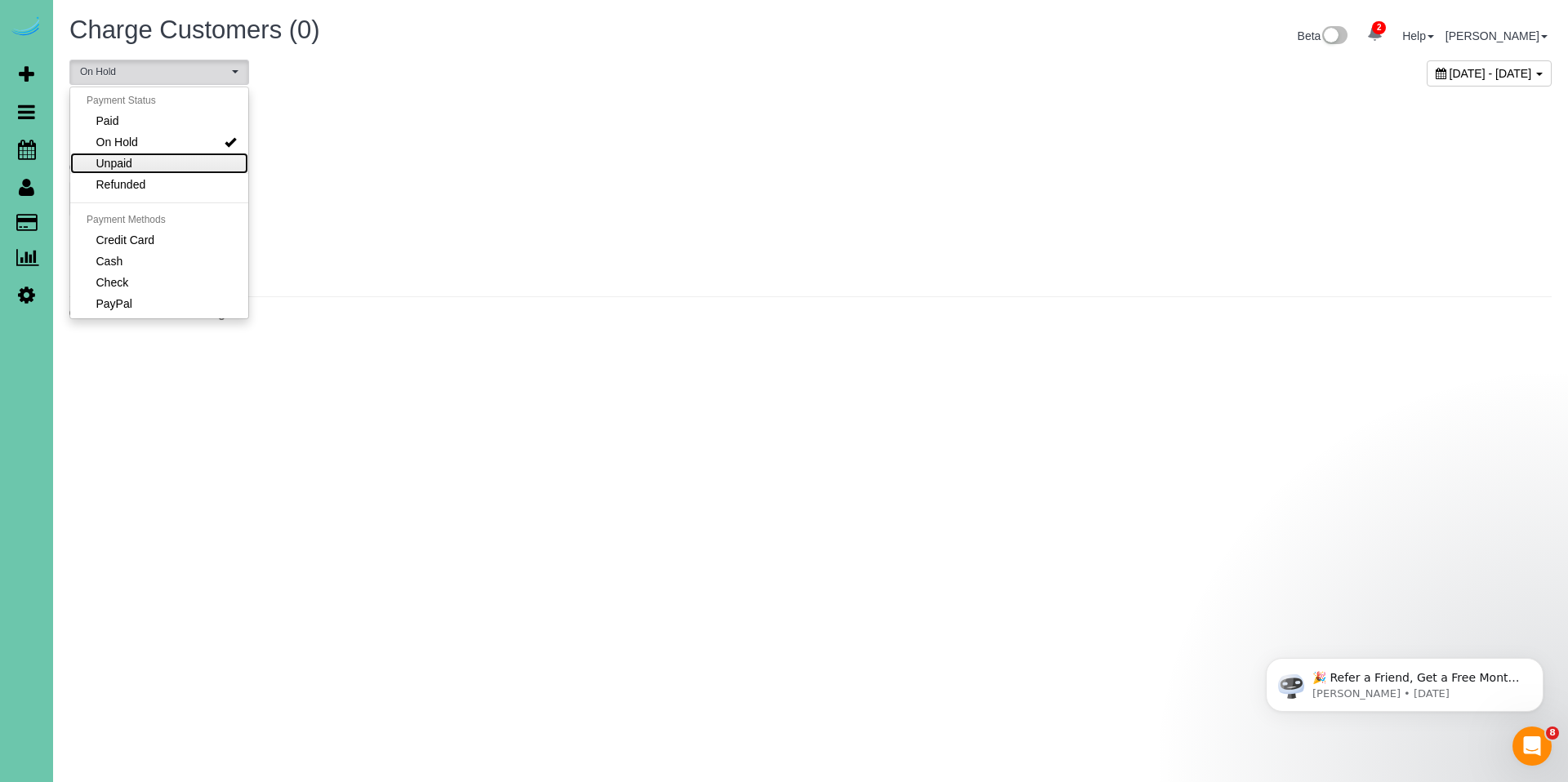
click at [142, 164] on link "Unpaid" at bounding box center [158, 163] width 178 height 22
select select "******"
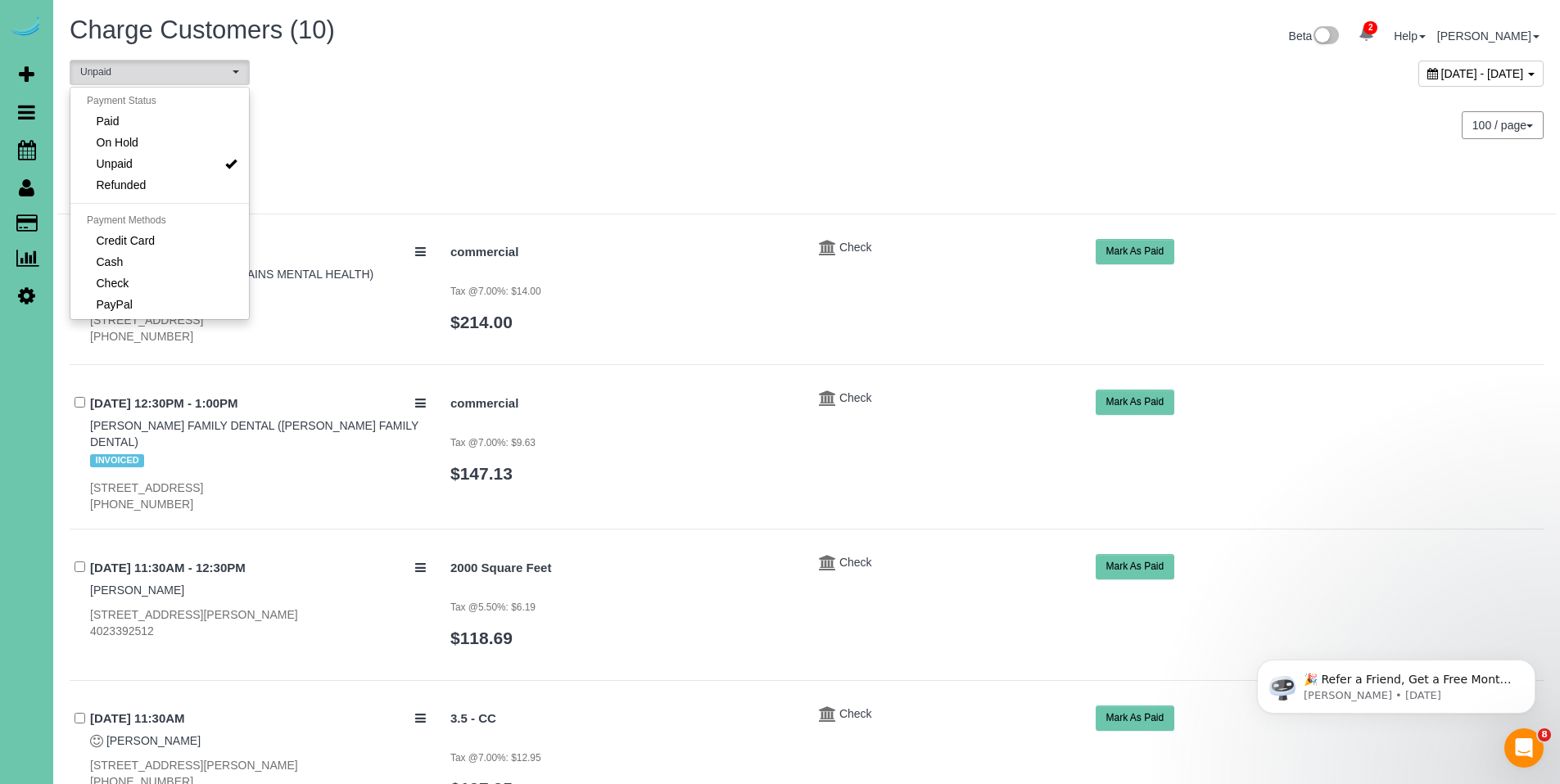
click at [915, 129] on div "100 / page 10 / page 20 / page 30 / page 40 / page 50 / page 100 / page" at bounding box center [1182, 125] width 725 height 27
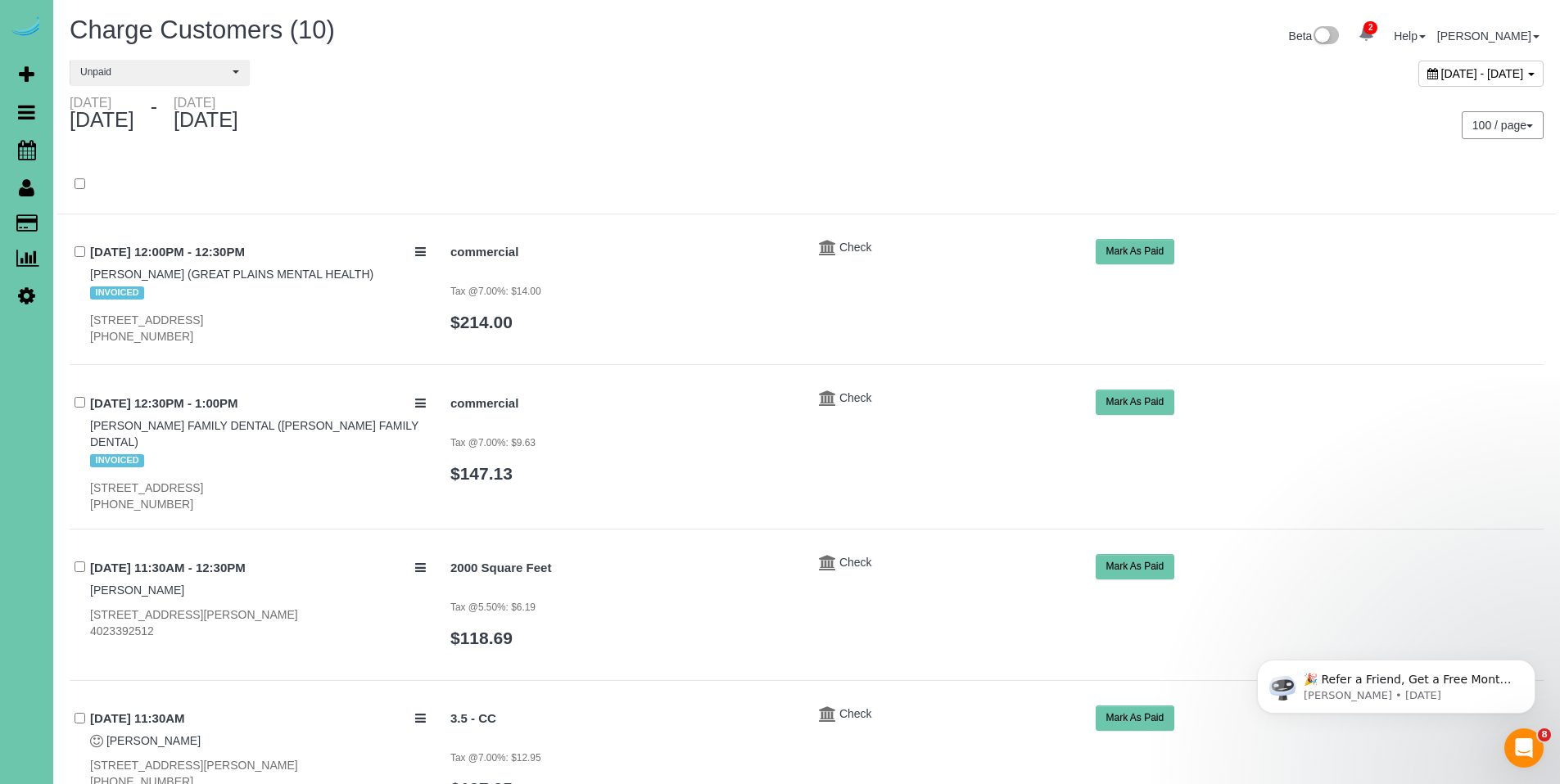
scroll to position [31, 0]
click at [1428, 69] on icon at bounding box center [1432, 74] width 10 height 11
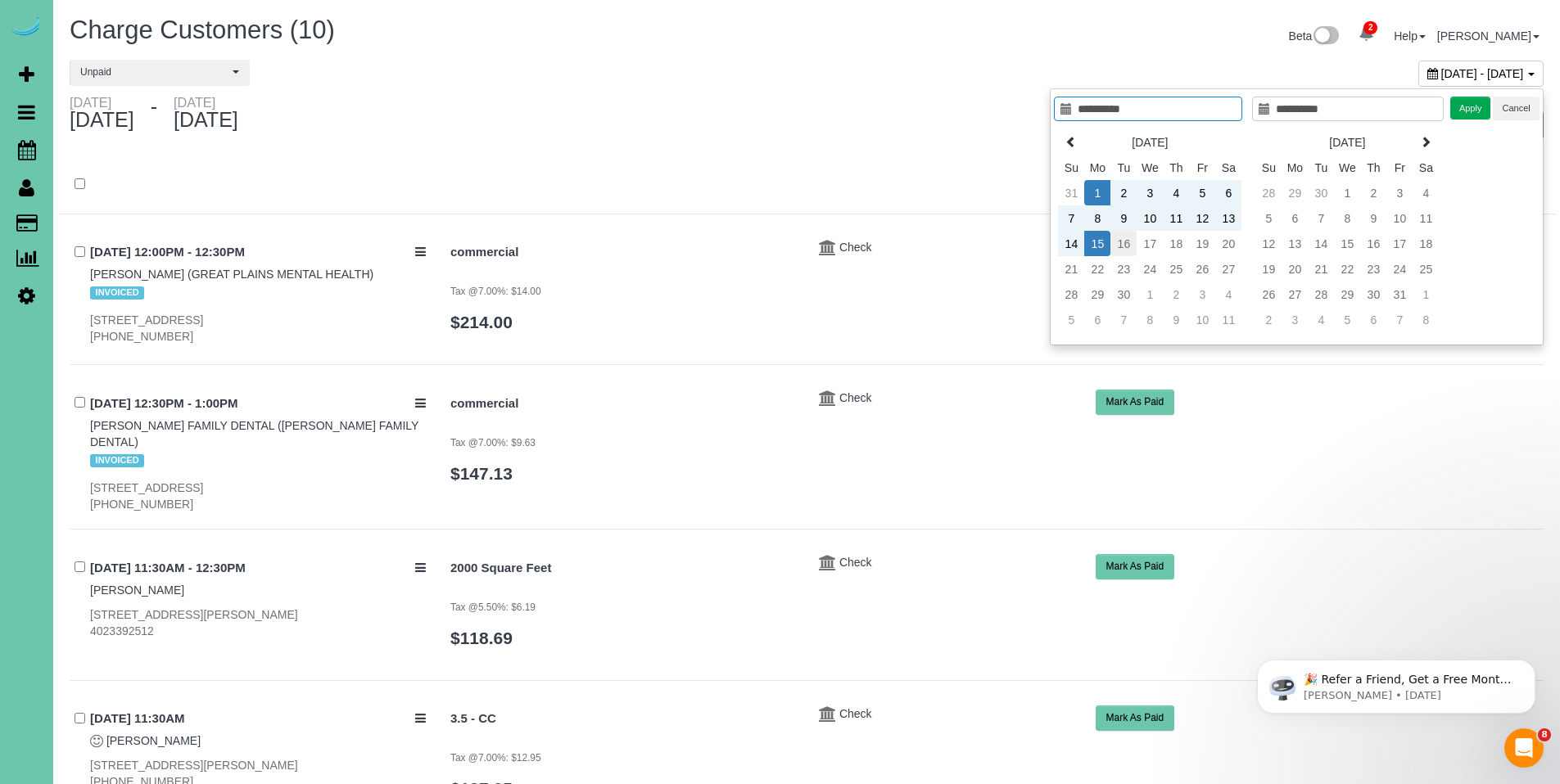
type input "**********"
click at [1131, 241] on td "16" at bounding box center [1124, 243] width 26 height 26
type input "**********"
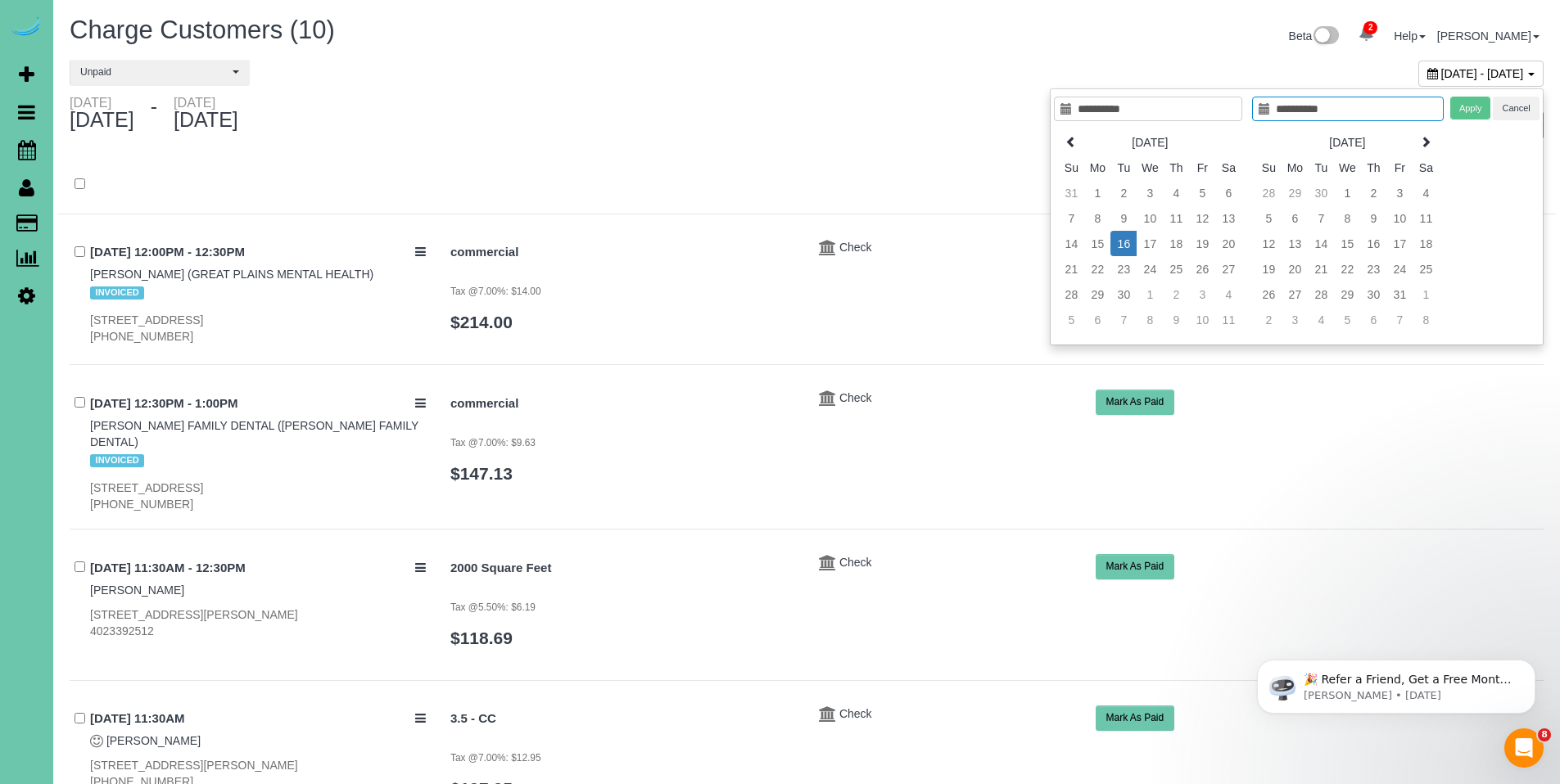
click at [1131, 241] on td "16" at bounding box center [1124, 243] width 26 height 26
type input "**********"
click at [1478, 109] on button "Apply" at bounding box center [1470, 108] width 41 height 24
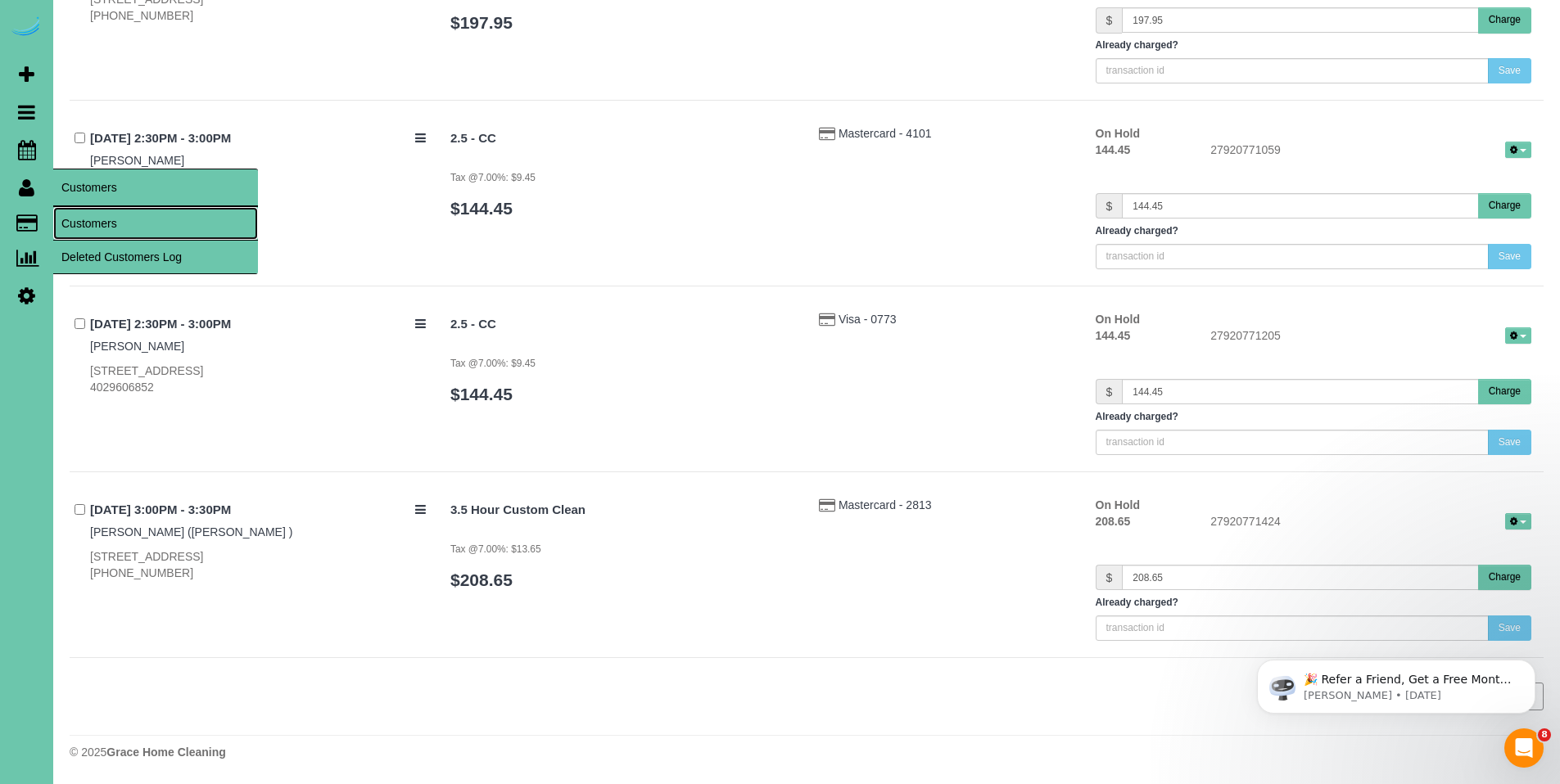
click at [105, 219] on link "Customers" at bounding box center [155, 223] width 204 height 33
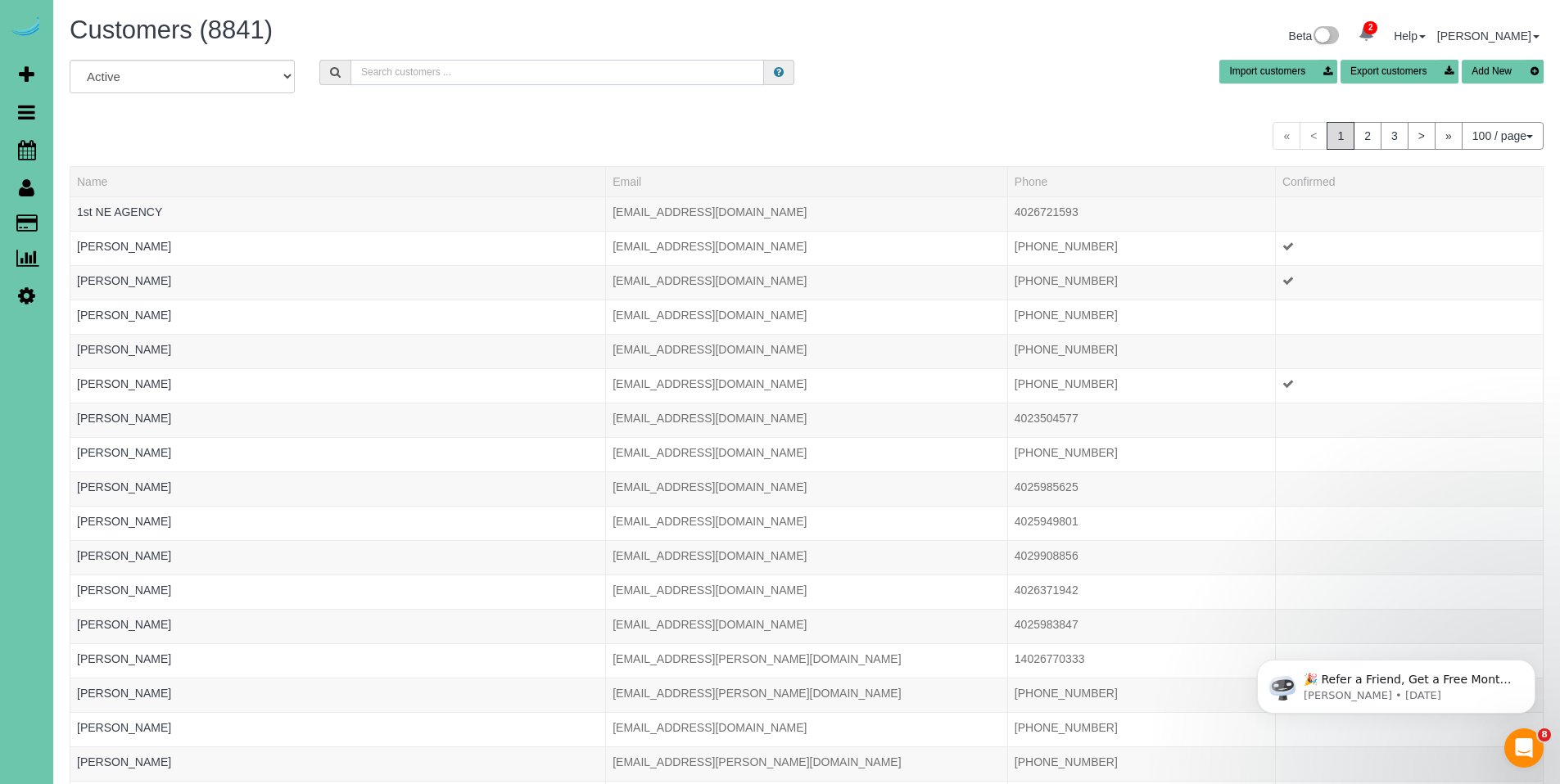
click at [407, 77] on input "text" at bounding box center [557, 72] width 413 height 26
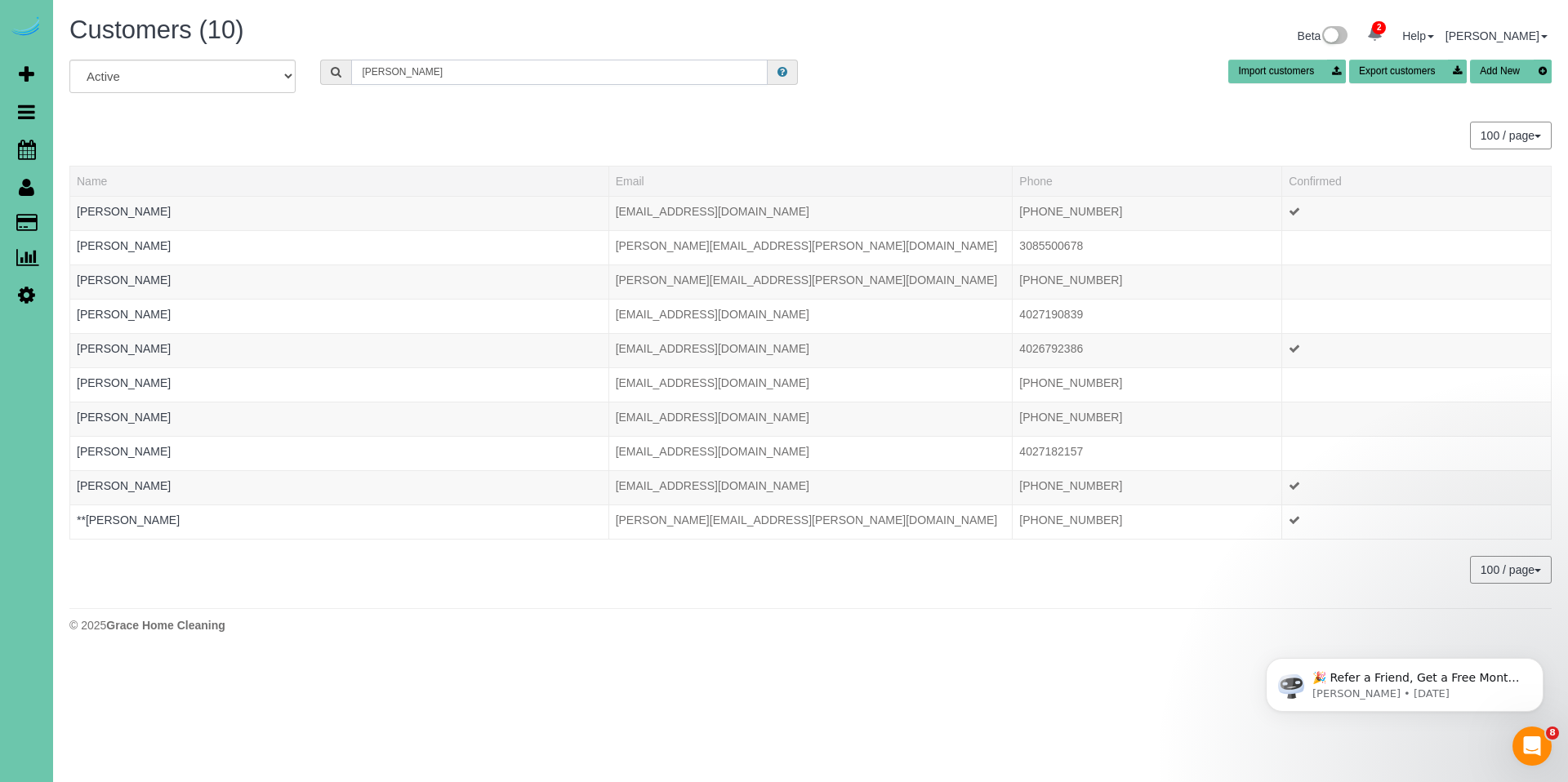
click at [416, 74] on input "[PERSON_NAME]" at bounding box center [559, 72] width 417 height 25
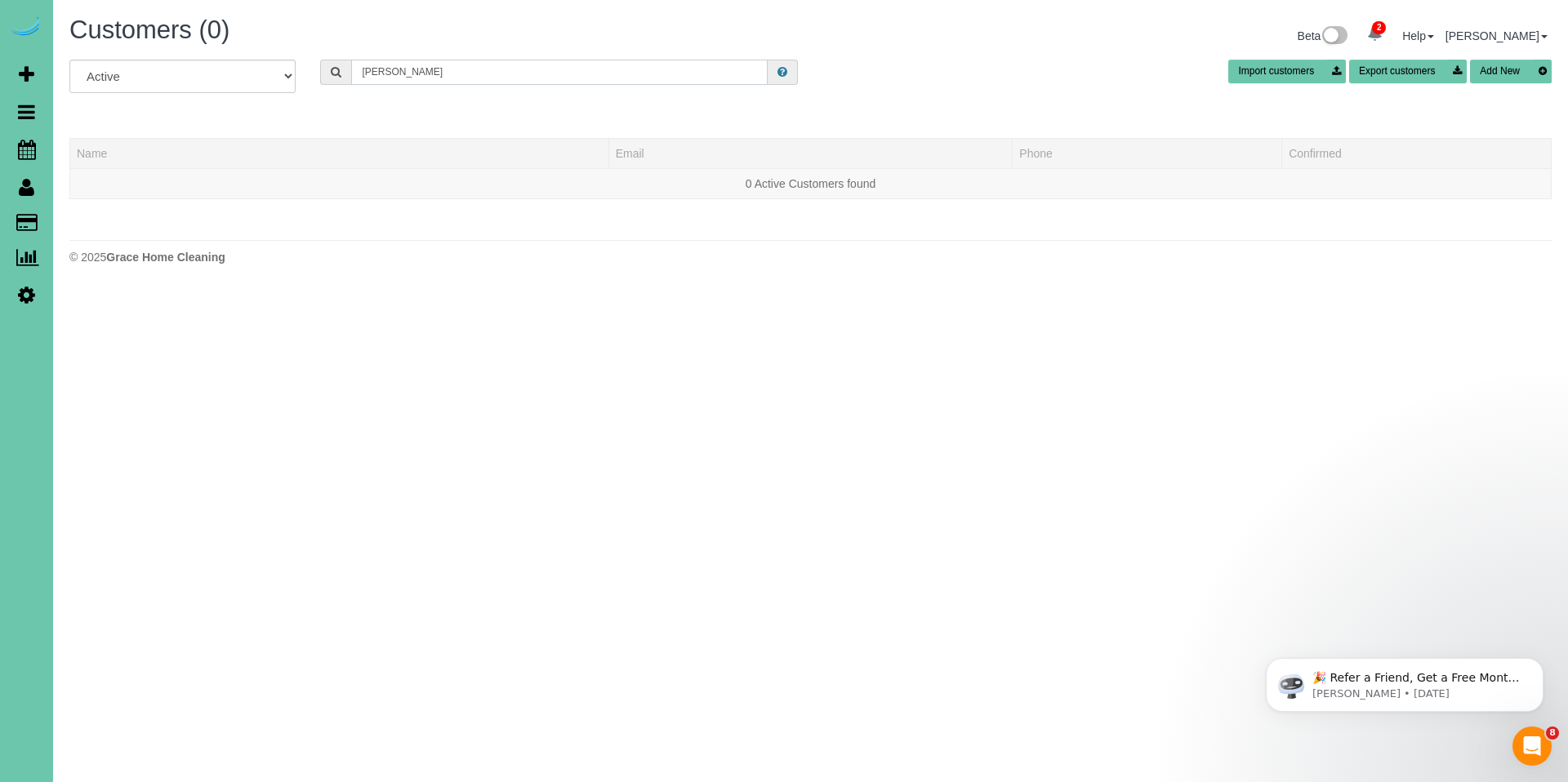
type input "[PERSON_NAME]"
